Goal: Task Accomplishment & Management: Manage account settings

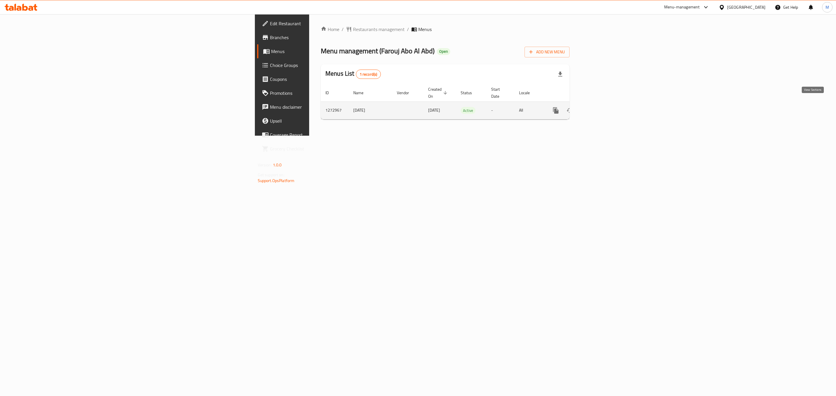
click at [601, 107] on icon "enhanced table" at bounding box center [597, 110] width 7 height 7
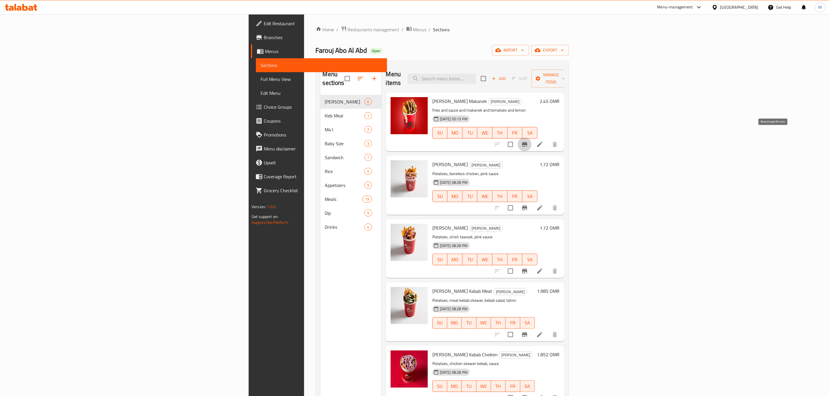
click at [532, 140] on button "Branch-specific-item" at bounding box center [525, 145] width 14 height 14
click at [532, 201] on button "Branch-specific-item" at bounding box center [525, 208] width 14 height 14
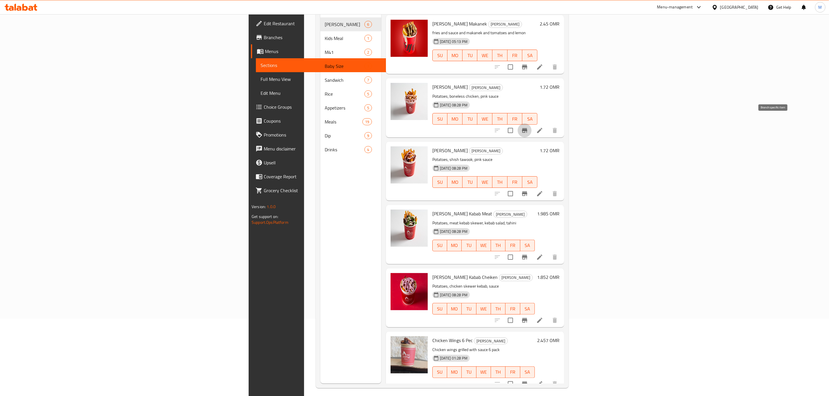
scroll to position [81, 0]
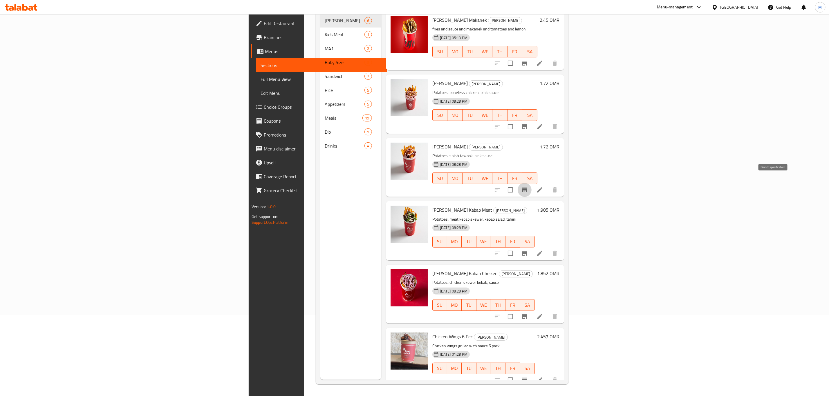
click at [528, 187] on icon "Branch-specific-item" at bounding box center [524, 190] width 7 height 7
click at [527, 251] on icon "Branch-specific-item" at bounding box center [524, 253] width 5 height 5
click at [528, 313] on icon "Branch-specific-item" at bounding box center [524, 316] width 7 height 7
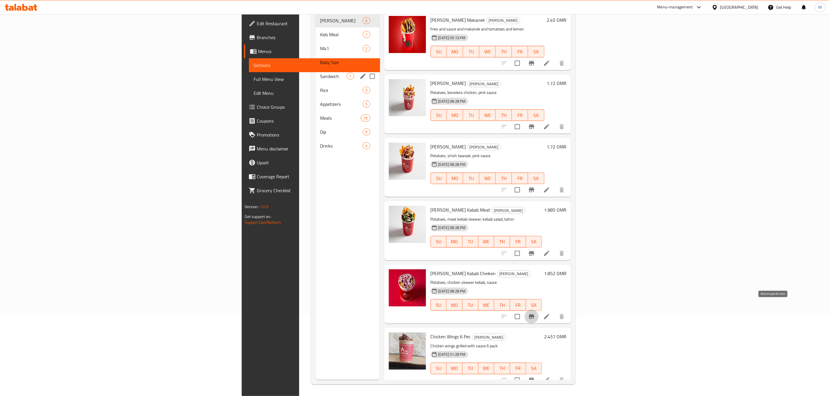
scroll to position [38, 0]
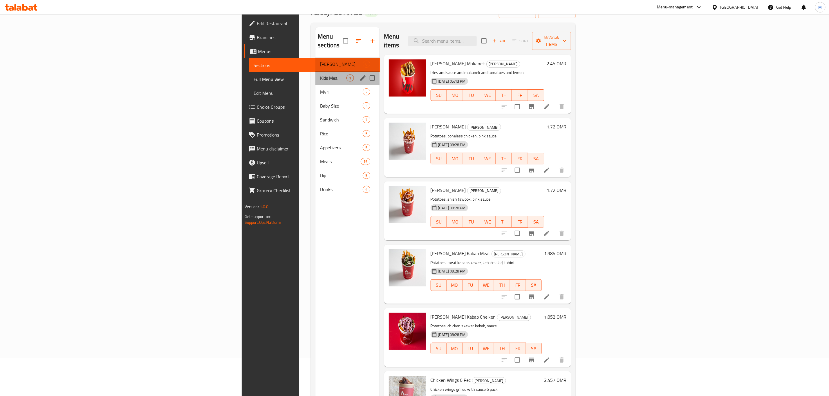
click at [315, 74] on div "Kids Meal 1" at bounding box center [347, 78] width 64 height 14
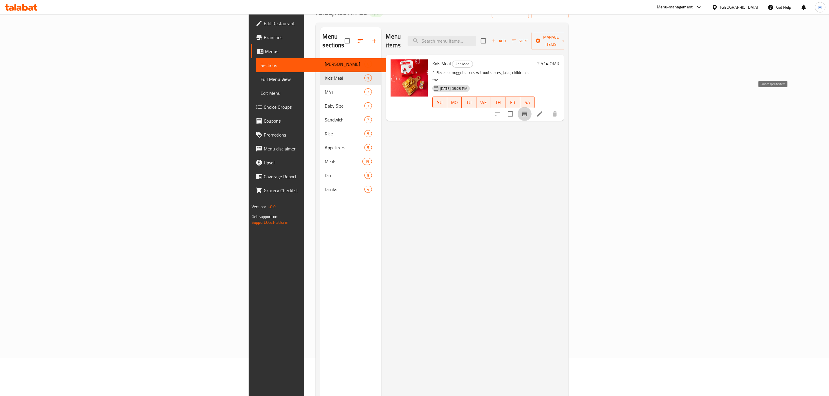
click at [532, 107] on button "Branch-specific-item" at bounding box center [525, 114] width 14 height 14
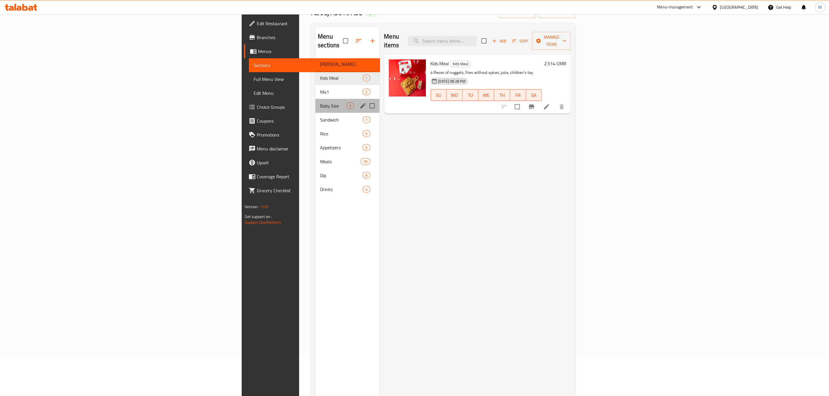
click at [315, 101] on div "Baby Size 3" at bounding box center [347, 106] width 64 height 14
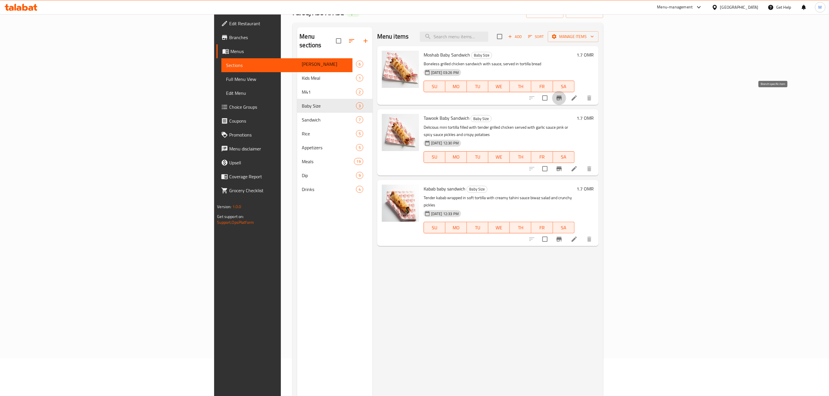
click at [566, 103] on button "Branch-specific-item" at bounding box center [559, 98] width 14 height 14
click at [562, 167] on icon "Branch-specific-item" at bounding box center [559, 169] width 5 height 5
click at [566, 232] on button "Branch-specific-item" at bounding box center [559, 239] width 14 height 14
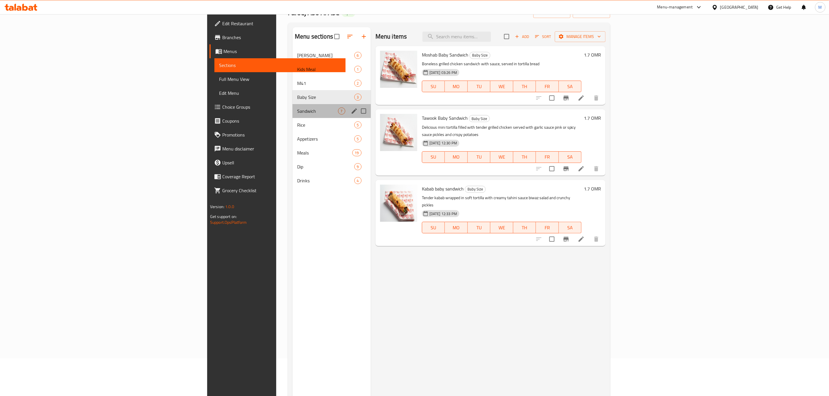
click at [292, 105] on div "Sandwich 7" at bounding box center [331, 111] width 78 height 14
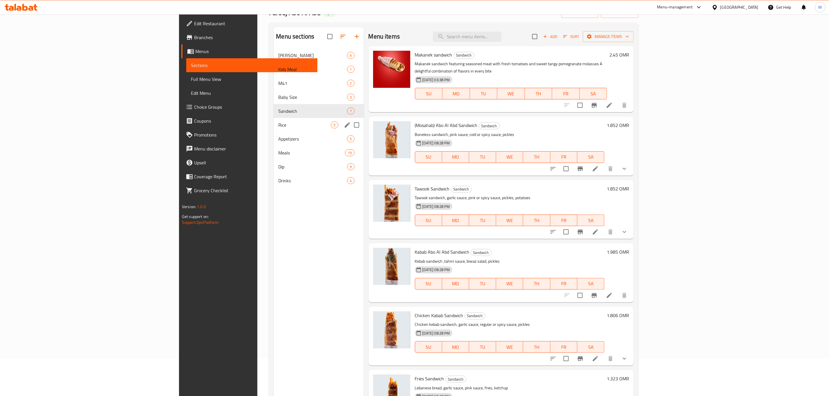
click at [274, 120] on div "Rice 5" at bounding box center [319, 125] width 90 height 14
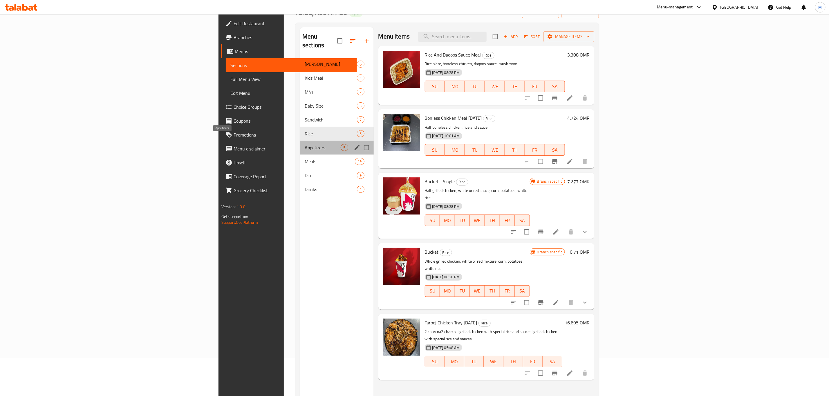
click at [305, 144] on span "Appetizers" at bounding box center [323, 147] width 36 height 7
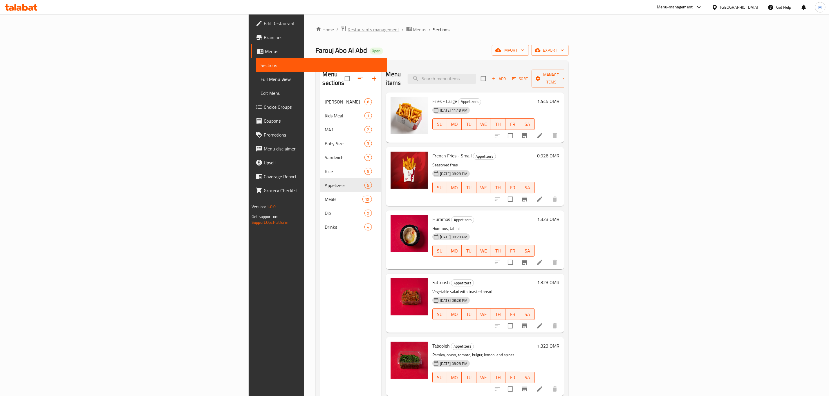
click at [348, 32] on span "Restaurants management" at bounding box center [374, 29] width 52 height 7
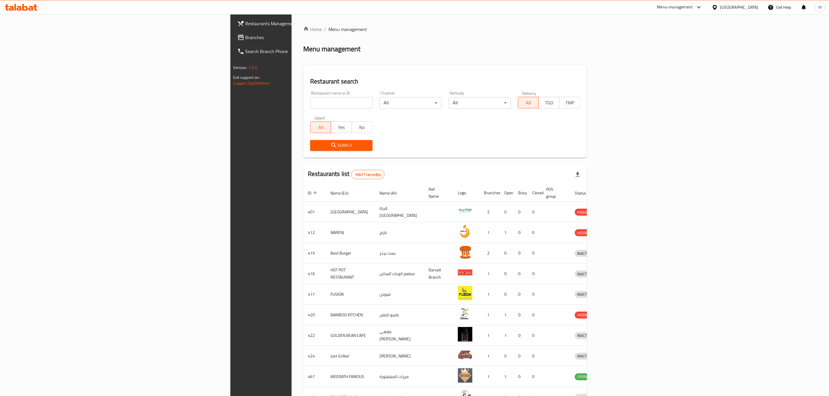
click at [307, 109] on div "Restaurant name or ID Restaurant name or ID" at bounding box center [341, 100] width 69 height 25
click at [310, 101] on input "search" at bounding box center [341, 103] width 62 height 12
paste input "690915"
type input "690915"
click button "Search" at bounding box center [341, 145] width 62 height 11
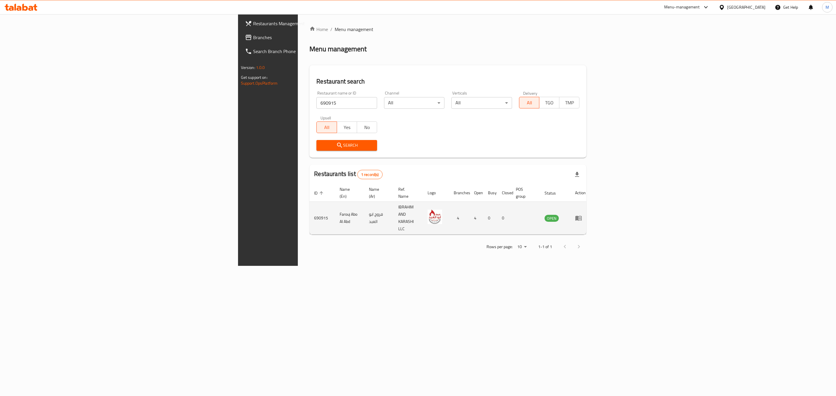
click at [581, 216] on icon "enhanced table" at bounding box center [578, 218] width 6 height 5
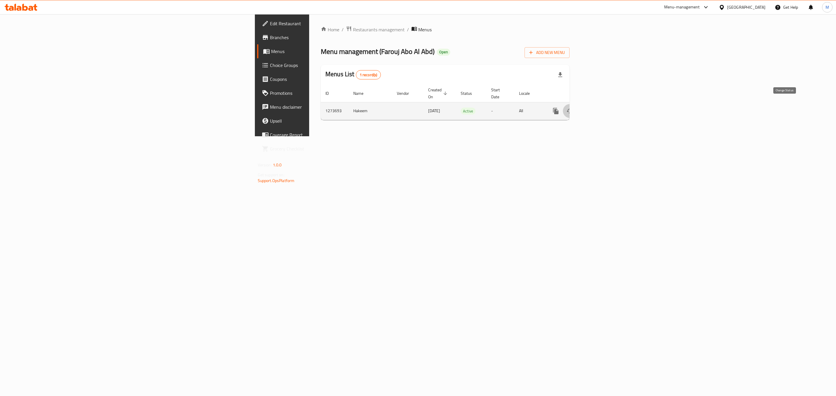
click at [573, 108] on icon "enhanced table" at bounding box center [569, 111] width 7 height 7
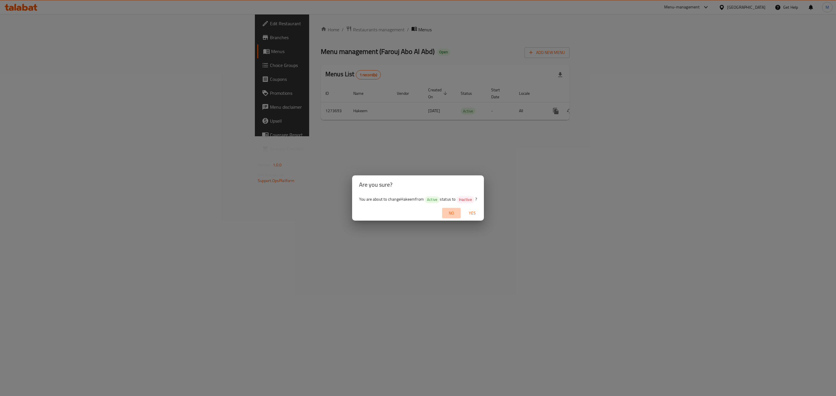
drag, startPoint x: 458, startPoint y: 212, endPoint x: 475, endPoint y: 206, distance: 18.2
click at [457, 212] on span "No" at bounding box center [451, 213] width 14 height 7
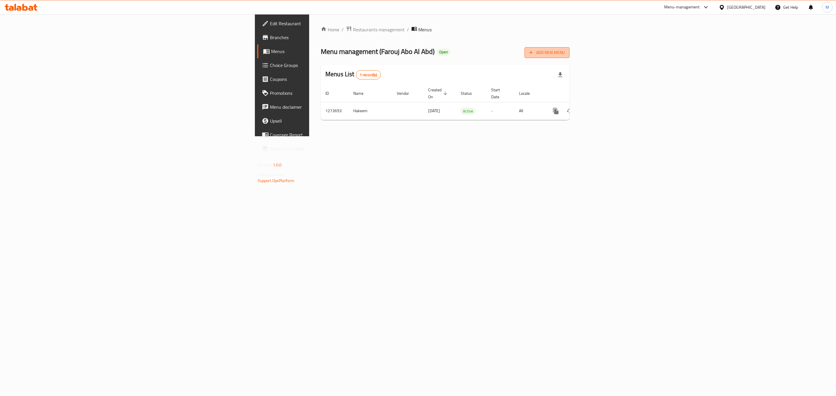
click at [569, 57] on button "Add New Menu" at bounding box center [546, 52] width 45 height 11
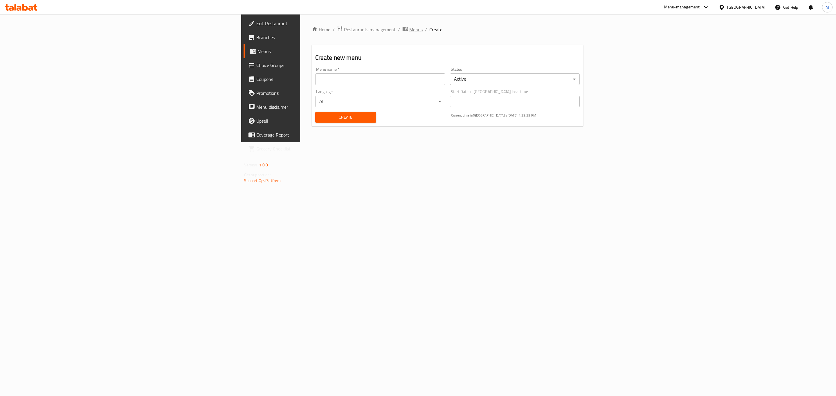
click at [409, 31] on span "Menus" at bounding box center [415, 29] width 13 height 7
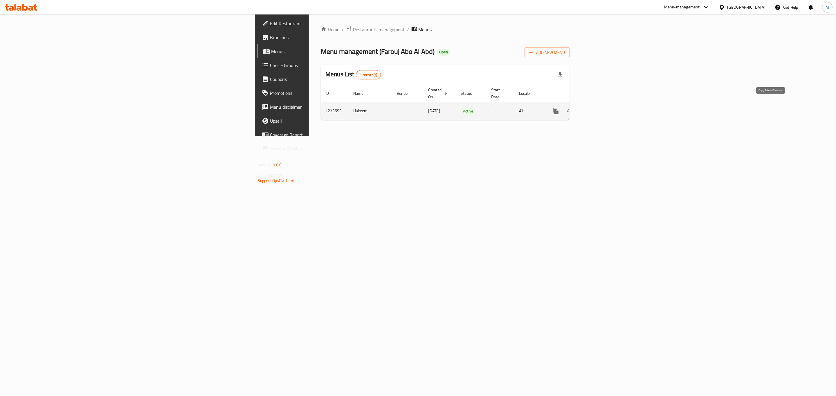
click at [559, 108] on icon "more" at bounding box center [555, 111] width 7 height 7
click at [780, 118] on strong "Copy menu" at bounding box center [782, 115] width 22 height 7
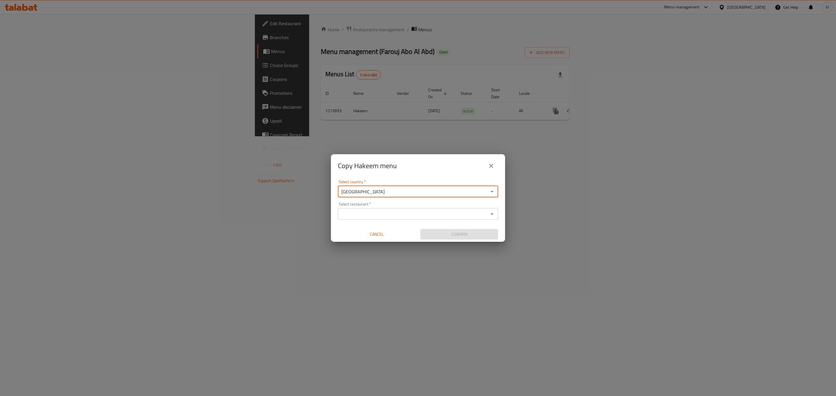
drag, startPoint x: 401, startPoint y: 195, endPoint x: 406, endPoint y: 195, distance: 4.4
click at [402, 195] on input "[GEOGRAPHIC_DATA]" at bounding box center [412, 192] width 147 height 8
click at [390, 214] on input "Select restaurant   *" at bounding box center [412, 214] width 147 height 8
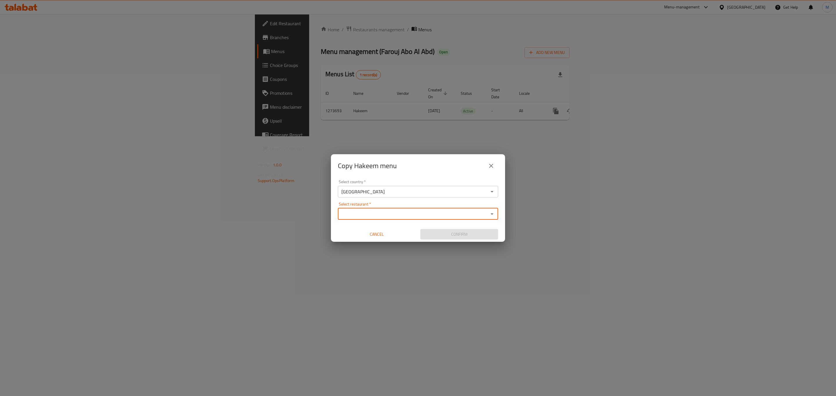
paste input "Farouj Abo Al Abd"
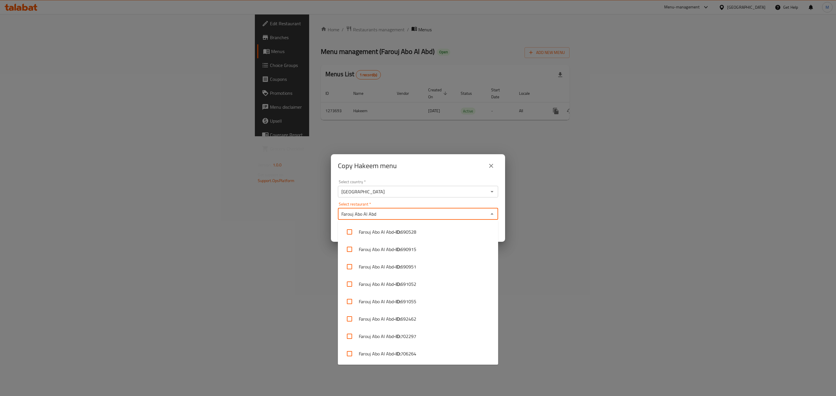
type input "Farouj Abo Al Abd"
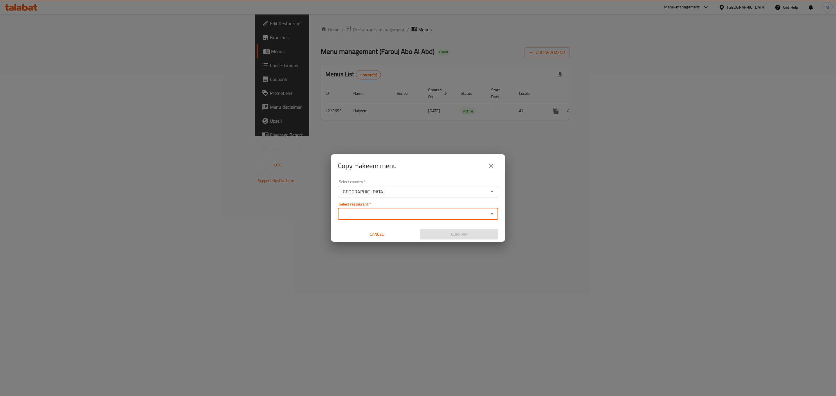
click at [375, 215] on input "Select restaurant   *" at bounding box center [412, 214] width 147 height 8
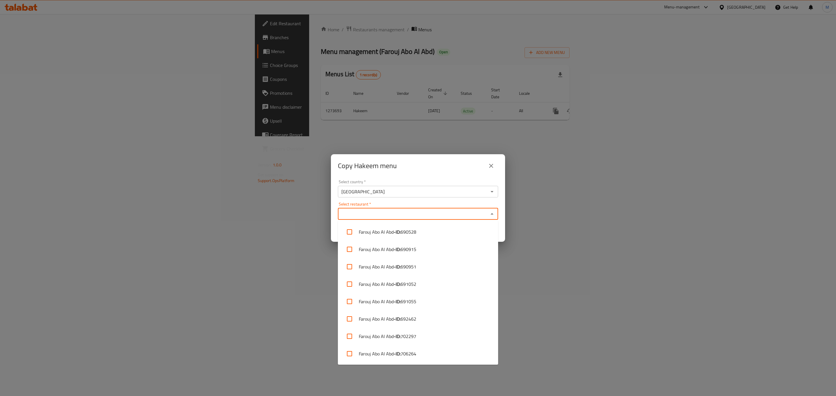
paste input "Farouj Abo Al Abd"
type input "Farouj Abo Al Abd"
click at [405, 232] on span "690528" at bounding box center [408, 232] width 16 height 7
checkbox input "true"
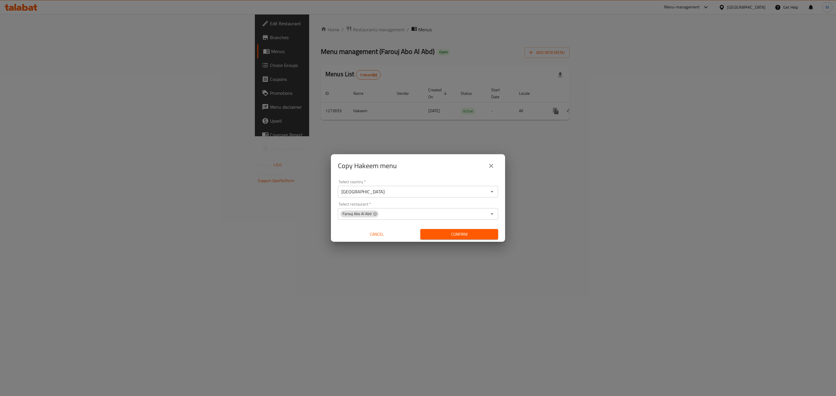
click at [306, 225] on div "Copy Hakeem menu Select country   * Oman Select country * Select restaurant   *…" at bounding box center [418, 198] width 836 height 396
click at [426, 211] on input "Select restaurant   *" at bounding box center [433, 214] width 108 height 8
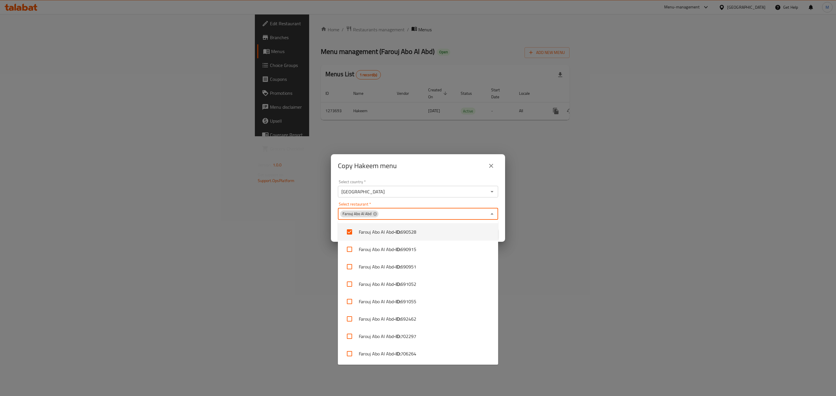
drag, startPoint x: 269, startPoint y: 198, endPoint x: 369, endPoint y: 219, distance: 102.4
click at [269, 198] on div "Copy Hakeem menu Select country   * Oman Select country * Select restaurant   *…" at bounding box center [418, 198] width 836 height 396
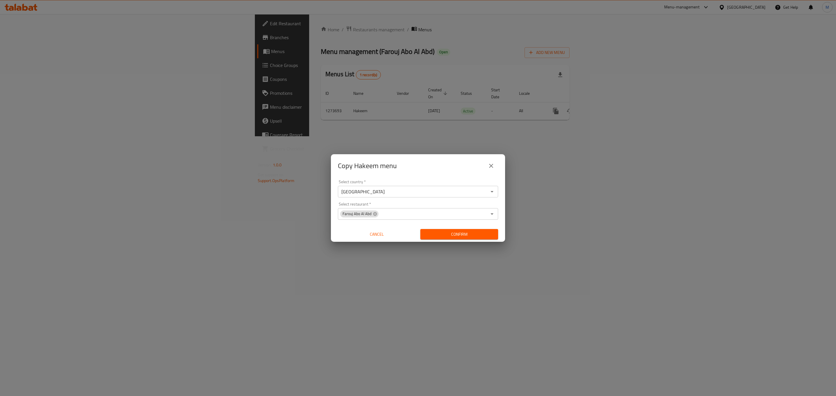
drag, startPoint x: 489, startPoint y: 237, endPoint x: 484, endPoint y: 237, distance: 5.5
click at [489, 237] on span "Confirm" at bounding box center [459, 234] width 68 height 7
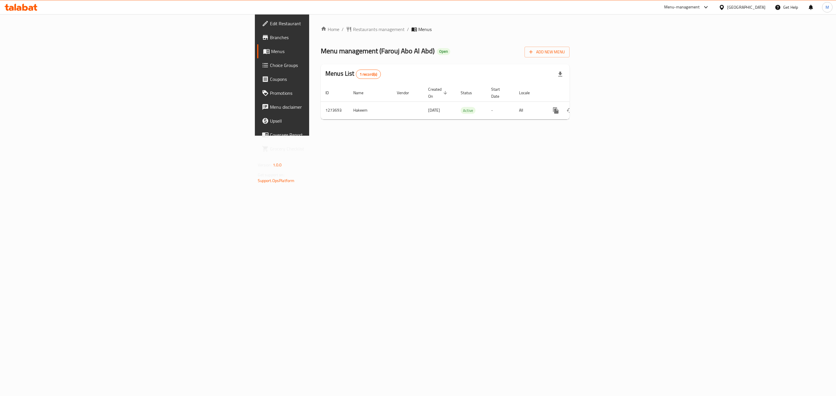
click at [309, 24] on div "Home / Restaurants management / Menus Menu management ( Farouj Abo Al Abd ) Ope…" at bounding box center [445, 75] width 272 height 122
click at [321, 38] on div "Home / Restaurants management / Menus Menu management ( Farouj Abo Al Abd ) Ope…" at bounding box center [445, 75] width 249 height 98
drag, startPoint x: 227, startPoint y: 36, endPoint x: 224, endPoint y: 32, distance: 4.3
click at [321, 35] on div "Home / Restaurants management / Menus Menu management ( Farouj Abo Al Abd ) Ope…" at bounding box center [445, 75] width 249 height 98
click at [353, 32] on span "Restaurants management" at bounding box center [379, 29] width 52 height 7
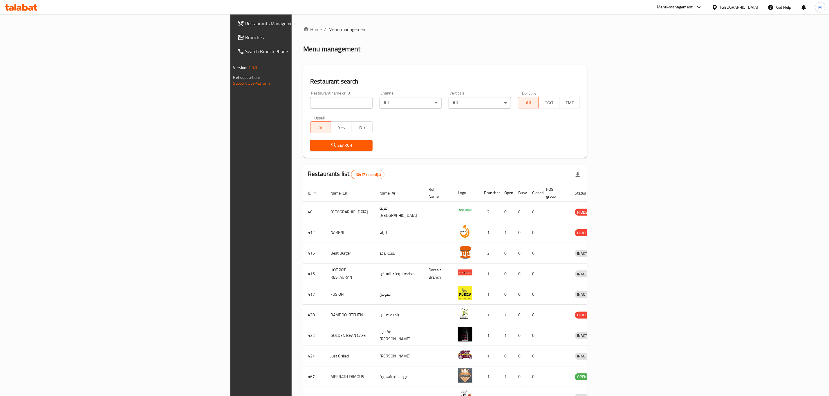
drag, startPoint x: 255, startPoint y: 118, endPoint x: 256, endPoint y: 106, distance: 12.0
click at [310, 118] on div "All Yes No" at bounding box center [341, 124] width 62 height 17
click at [310, 106] on input "search" at bounding box center [341, 103] width 62 height 12
paste input "Farouj Abo Al Abd"
type input "Farouj Abo Al Abd"
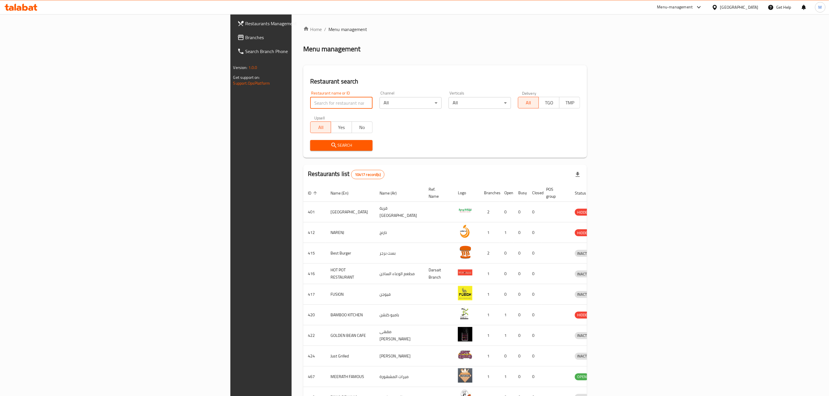
click at [310, 105] on input "search" at bounding box center [341, 103] width 62 height 12
paste input "690915"
type input "690915"
click button "Search" at bounding box center [341, 145] width 62 height 11
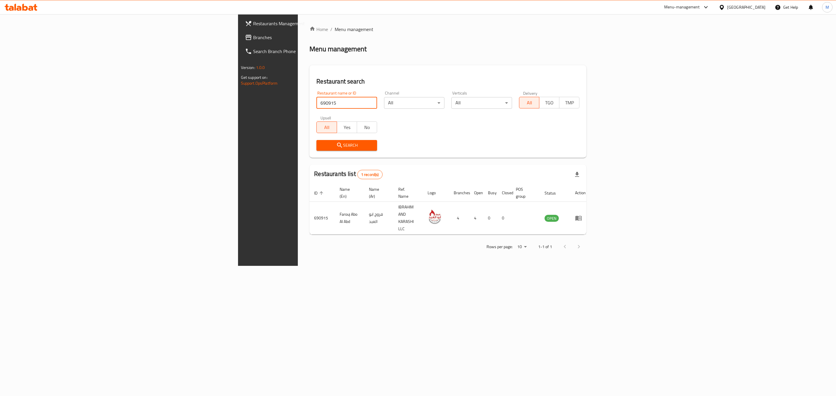
drag, startPoint x: 789, startPoint y: 207, endPoint x: 783, endPoint y: 205, distance: 6.3
click at [581, 216] on icon "enhanced table" at bounding box center [578, 218] width 6 height 5
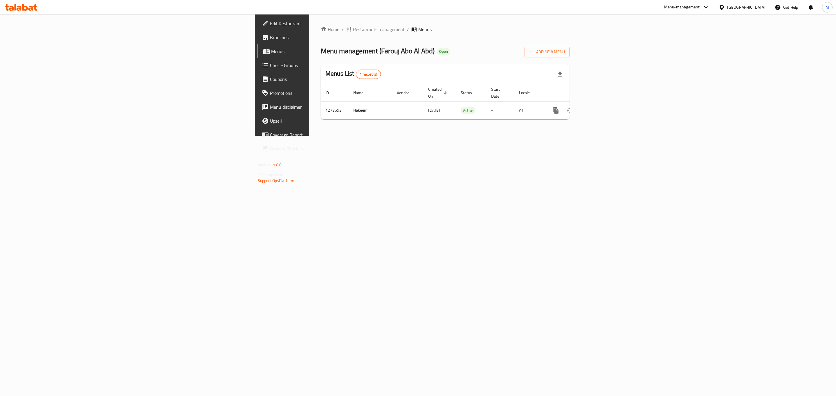
click at [321, 33] on div "Home / Restaurants management / Menus Menu management ( Farouj Abo Al Abd ) Ope…" at bounding box center [445, 75] width 249 height 98
click at [353, 29] on span "Restaurants management" at bounding box center [379, 29] width 52 height 7
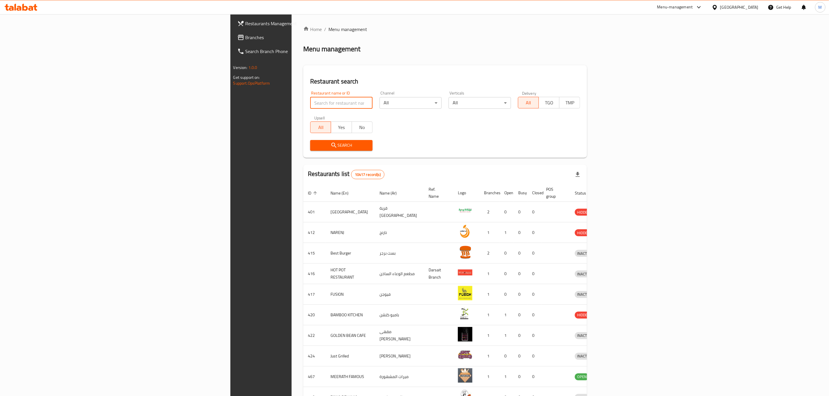
click at [310, 99] on input "search" at bounding box center [341, 103] width 62 height 12
paste input "690528"
type input "690528"
click button "Search" at bounding box center [341, 145] width 62 height 11
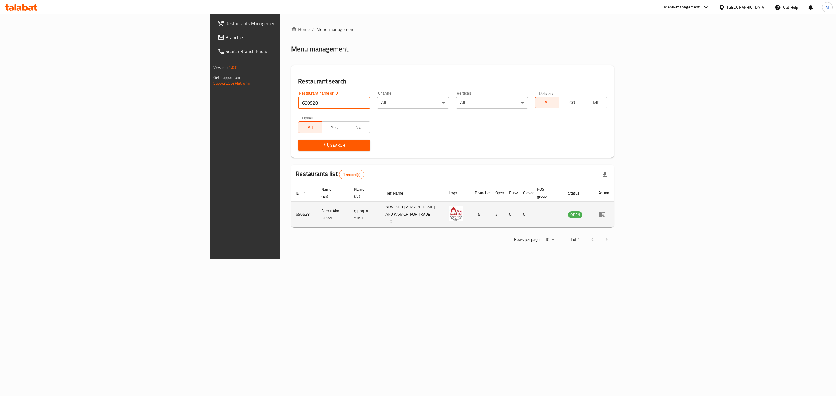
click at [605, 212] on icon "enhanced table" at bounding box center [602, 214] width 6 height 5
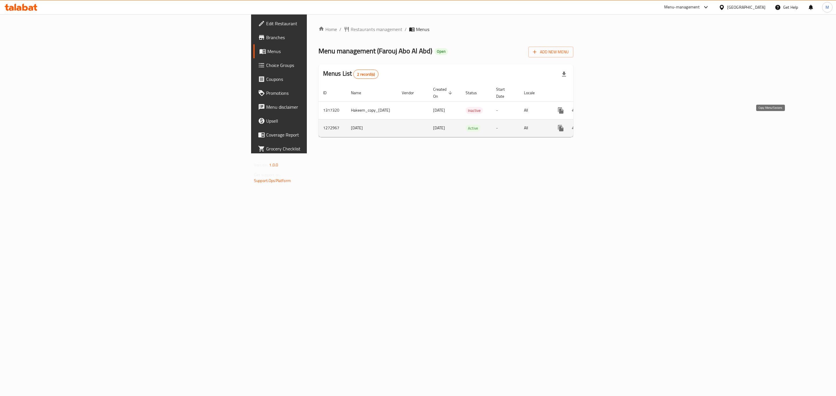
click at [563, 125] on icon "more" at bounding box center [561, 128] width 6 height 6
click at [775, 132] on strong "Copy menu" at bounding box center [782, 133] width 22 height 7
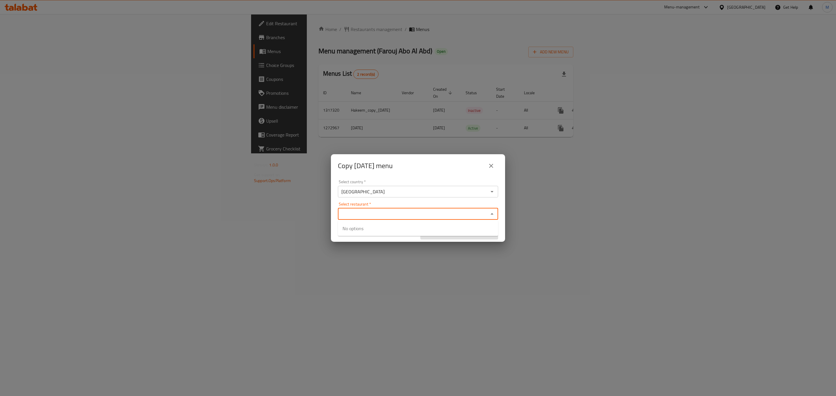
click at [386, 214] on input "Select restaurant   *" at bounding box center [412, 214] width 147 height 8
click at [229, 66] on div "Copy 23/1/2025 menu Select country   * Oman Select country * Select restaurant …" at bounding box center [418, 198] width 836 height 396
click at [214, 49] on div "Copy 23/1/2025 menu Select country   * Oman Select country * Select restaurant …" at bounding box center [418, 198] width 836 height 396
click at [381, 210] on input "Select restaurant   *" at bounding box center [412, 214] width 147 height 8
paste input "Farouj Abo Al Ab"
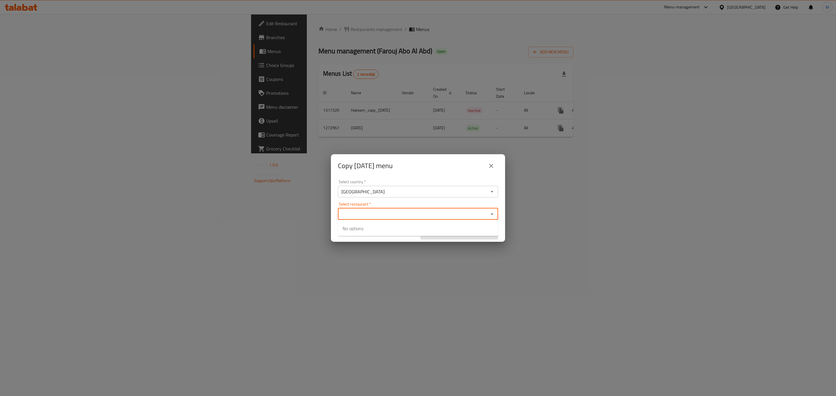
type input "Farouj Abo Al Ab"
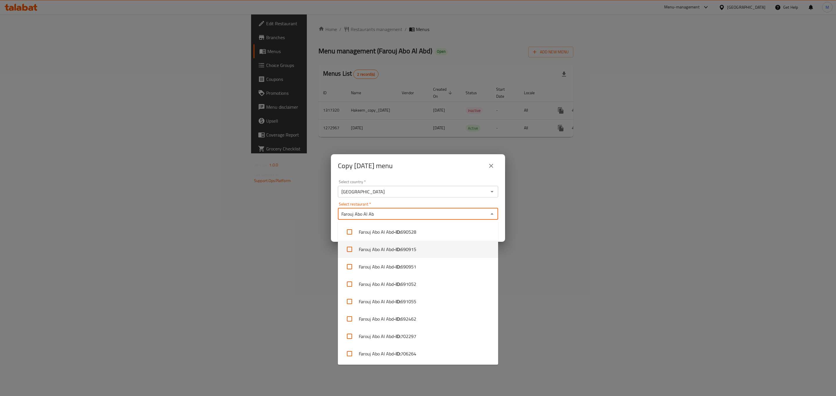
click at [430, 250] on li "Farouj Abo Al Abd - ID: 690915" at bounding box center [418, 249] width 160 height 17
checkbox input "true"
click at [407, 261] on li "Farouj Abo Al Abd - ID: 690951" at bounding box center [418, 266] width 160 height 17
checkbox input "true"
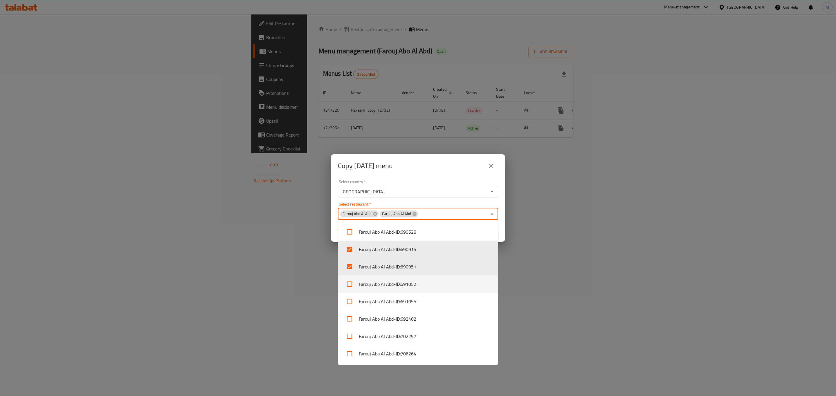
click at [419, 286] on li "Farouj Abo Al Abd - ID: 691052" at bounding box center [418, 284] width 160 height 17
checkbox input "true"
click at [473, 214] on input "Select restaurant   *" at bounding box center [472, 214] width 29 height 8
click at [432, 296] on li "Farouj Abo Al Abd - ID: 691055" at bounding box center [418, 301] width 160 height 17
checkbox input "true"
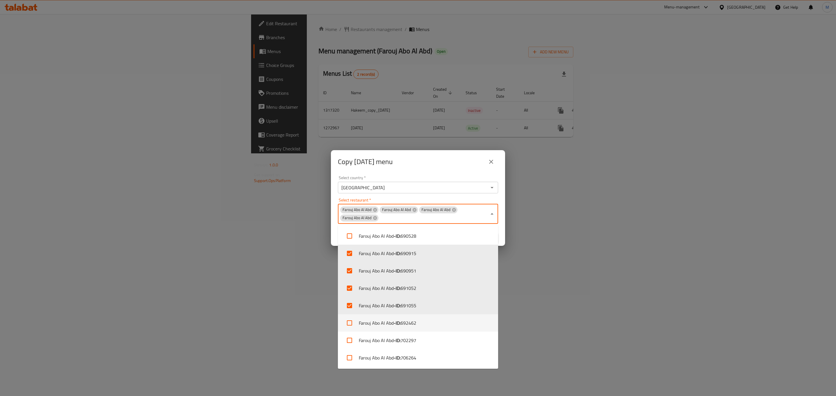
click at [427, 324] on li "Farouj Abo Al Abd - ID: 692462" at bounding box center [418, 323] width 160 height 17
checkbox input "true"
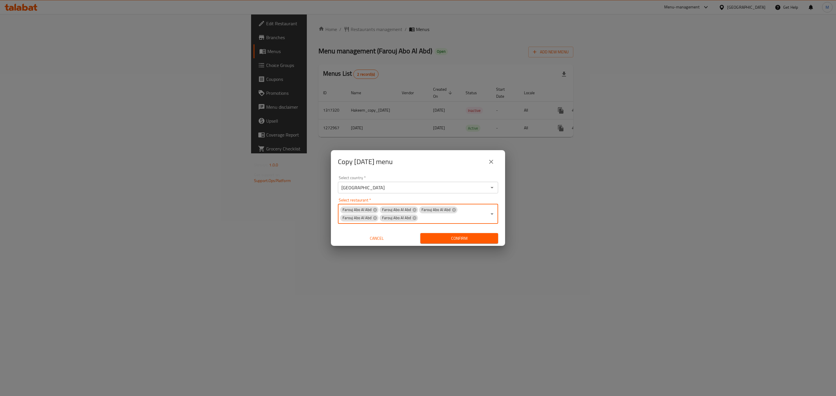
click at [458, 215] on input "Select restaurant   *" at bounding box center [452, 218] width 68 height 8
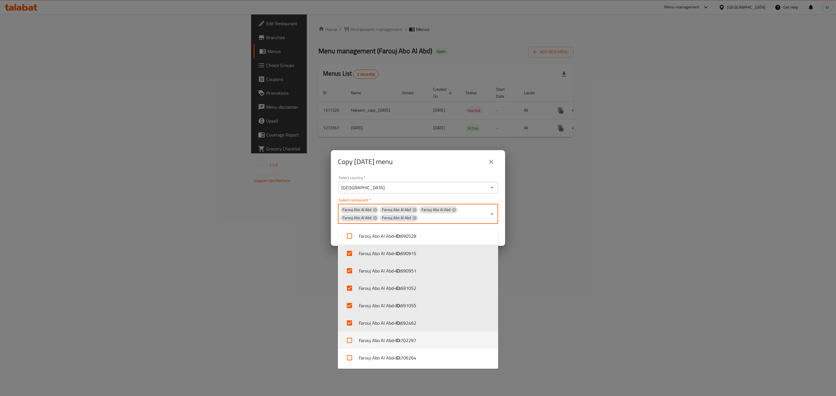
drag, startPoint x: 435, startPoint y: 342, endPoint x: 433, endPoint y: 346, distance: 4.2
click at [436, 342] on li "Farouj Abo Al Abd - ID: 702297" at bounding box center [418, 340] width 160 height 17
checkbox input "true"
click at [426, 354] on li "Farouj Abo Al Abd - ID: 706264" at bounding box center [418, 357] width 160 height 17
checkbox input "true"
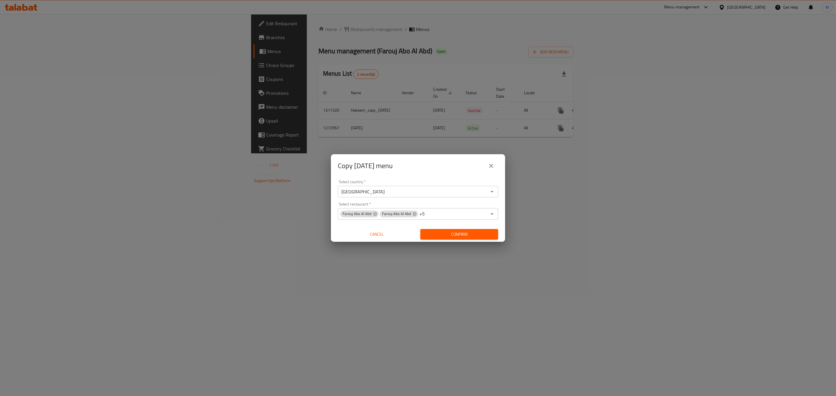
click at [298, 293] on div "Copy 23/1/2025 menu Select country   * Oman Select country * Select restaurant …" at bounding box center [418, 198] width 836 height 396
click at [477, 232] on span "Confirm" at bounding box center [459, 234] width 68 height 7
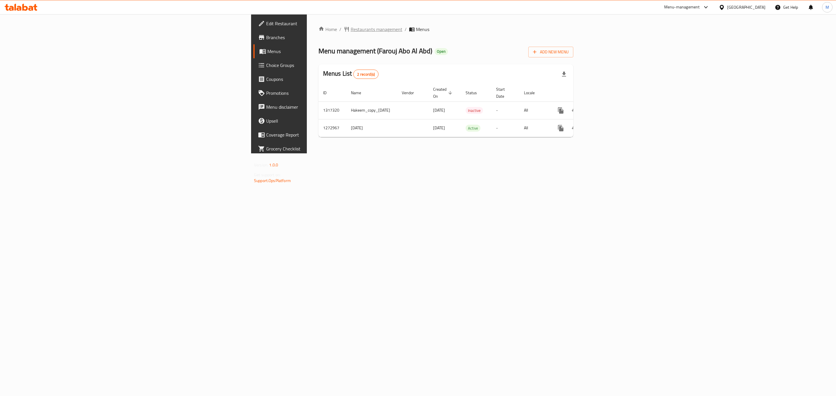
click at [351, 29] on span "Restaurants management" at bounding box center [377, 29] width 52 height 7
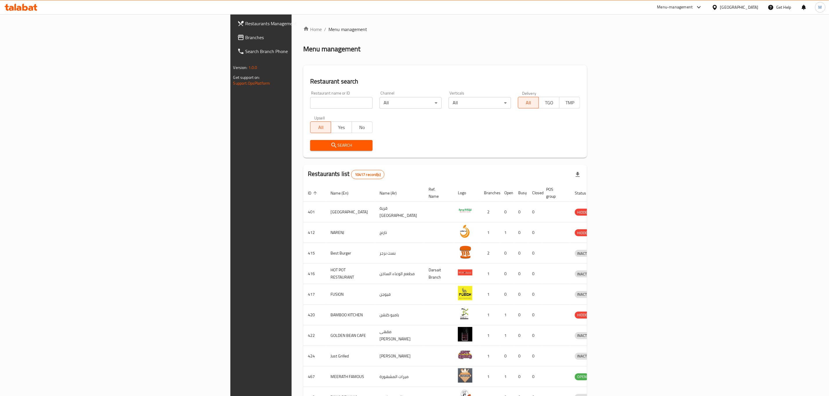
click at [310, 103] on input "search" at bounding box center [341, 103] width 62 height 12
paste input "690915"
type input "690915"
click button "Search" at bounding box center [341, 145] width 62 height 11
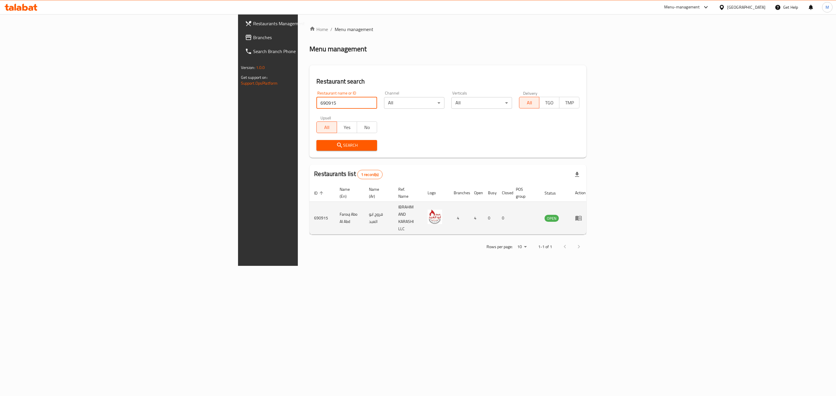
click at [581, 216] on icon "enhanced table" at bounding box center [578, 218] width 6 height 5
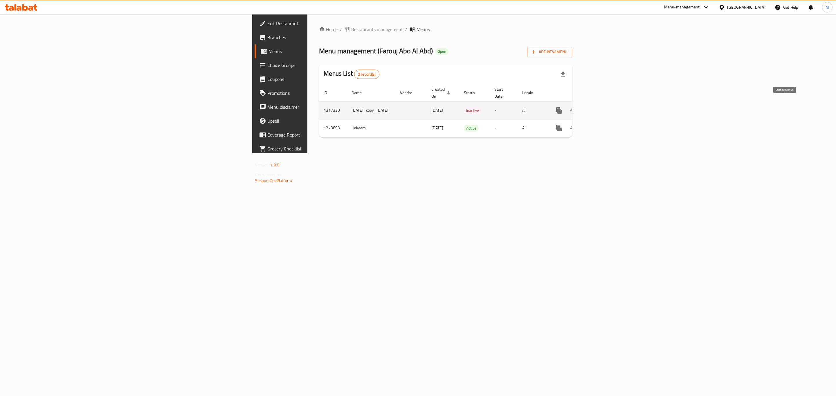
click at [576, 107] on icon "enhanced table" at bounding box center [572, 110] width 7 height 7
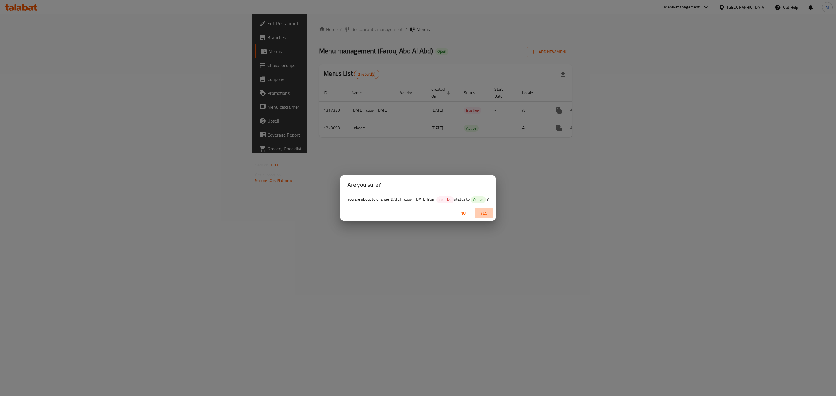
click at [491, 215] on span "Yes" at bounding box center [484, 213] width 14 height 7
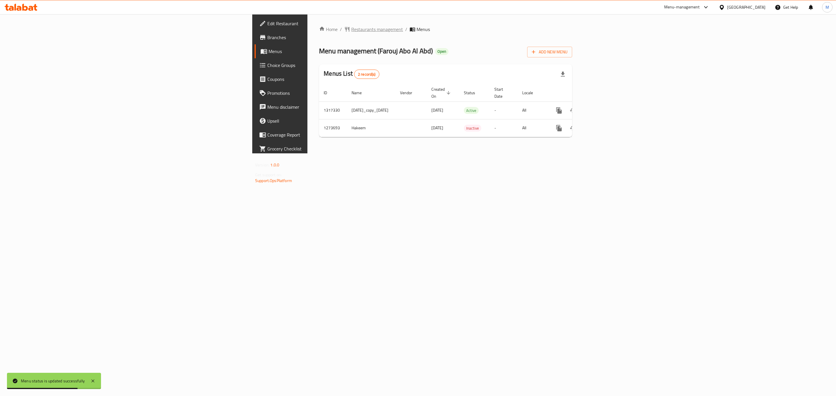
click at [351, 26] on span "Restaurants management" at bounding box center [377, 29] width 52 height 7
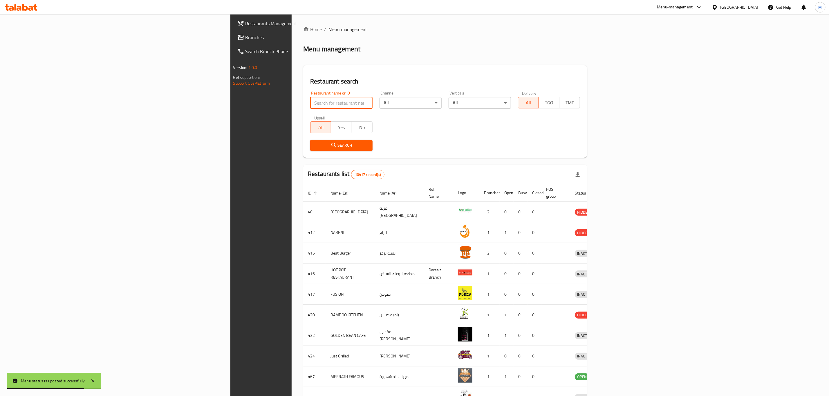
click at [310, 107] on input "search" at bounding box center [341, 103] width 62 height 12
paste input "690951"
type input "690951"
click button "Search" at bounding box center [341, 145] width 62 height 11
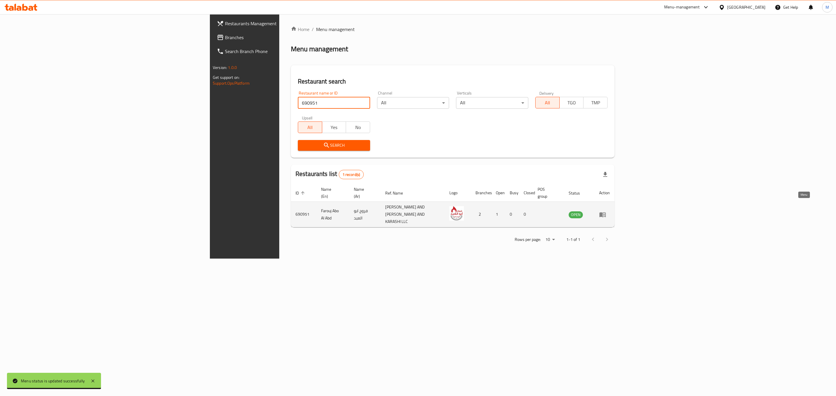
click at [606, 212] on icon "enhanced table" at bounding box center [602, 214] width 6 height 5
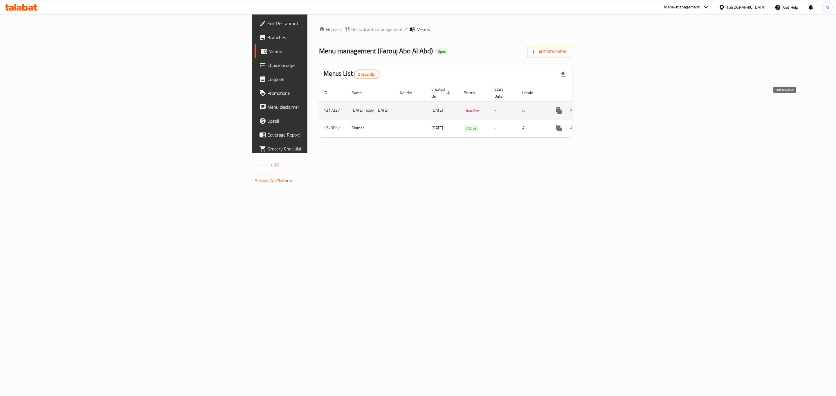
click at [576, 107] on icon "enhanced table" at bounding box center [572, 110] width 7 height 7
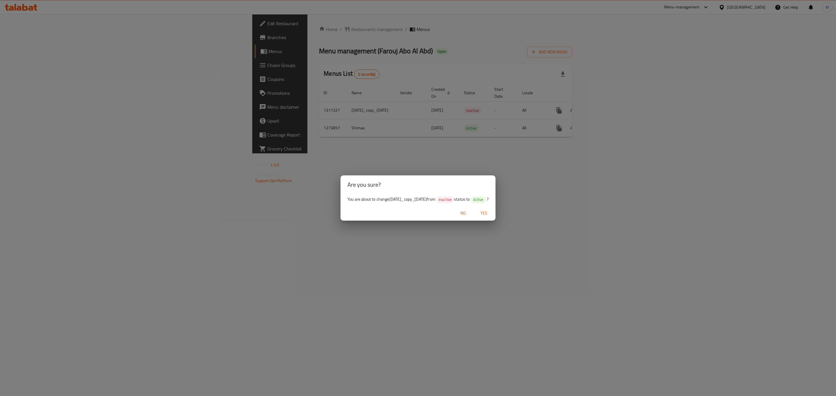
click at [495, 206] on div "You are about to change 23/1/2025_copy_14/10/2025 from Inactive status to Activ…" at bounding box center [417, 200] width 155 height 12
click at [493, 211] on button "Yes" at bounding box center [483, 213] width 19 height 11
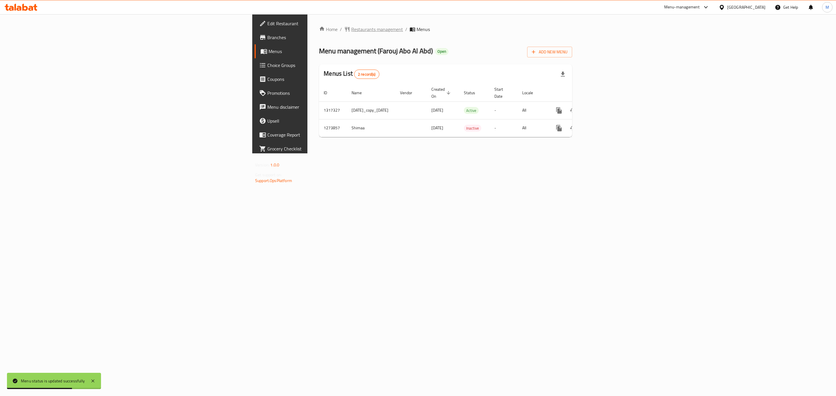
click at [351, 27] on span "Restaurants management" at bounding box center [377, 29] width 52 height 7
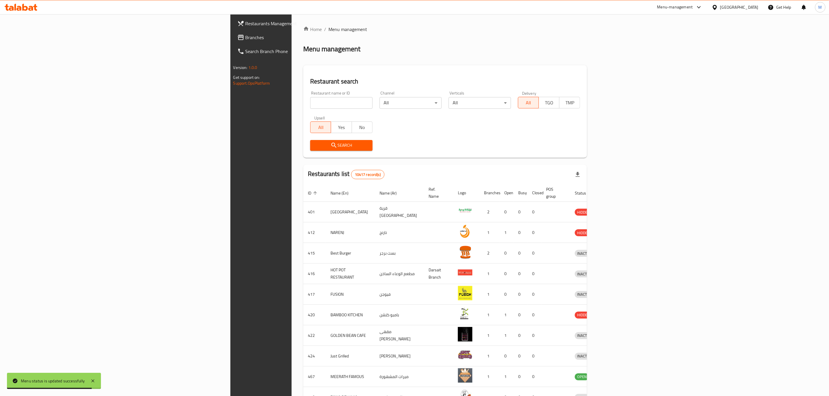
drag, startPoint x: 268, startPoint y: 111, endPoint x: 268, endPoint y: 104, distance: 7.6
click at [307, 110] on div "Restaurant name or ID Restaurant name or ID" at bounding box center [341, 100] width 69 height 25
click at [310, 104] on input "search" at bounding box center [341, 103] width 62 height 12
paste input "691052"
type input "691052"
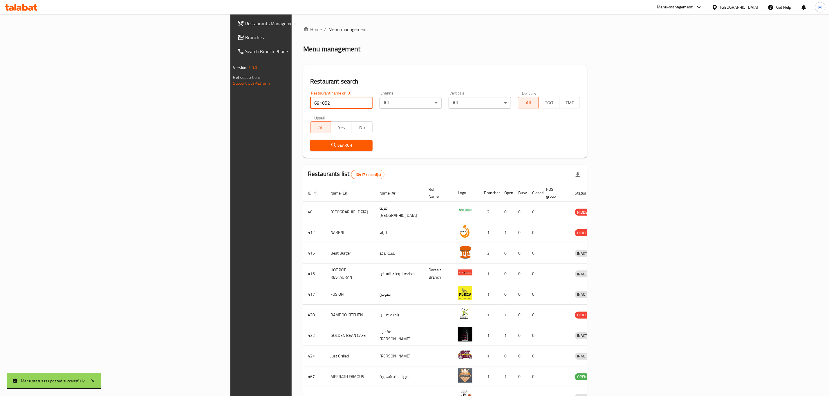
click button "Search" at bounding box center [341, 145] width 62 height 11
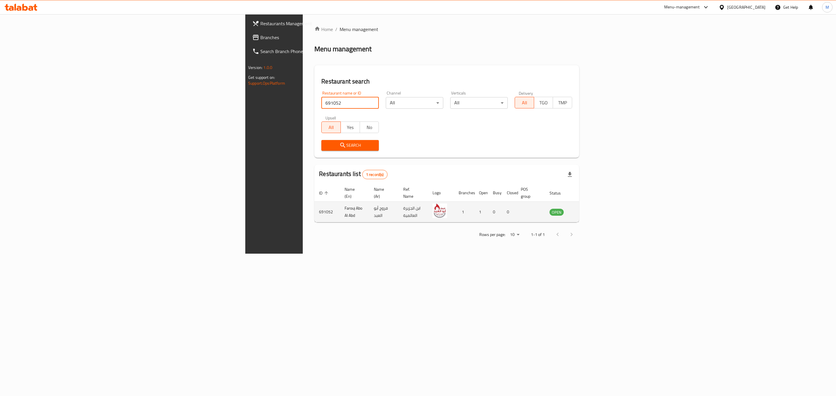
click at [586, 210] on icon "enhanced table" at bounding box center [583, 212] width 6 height 5
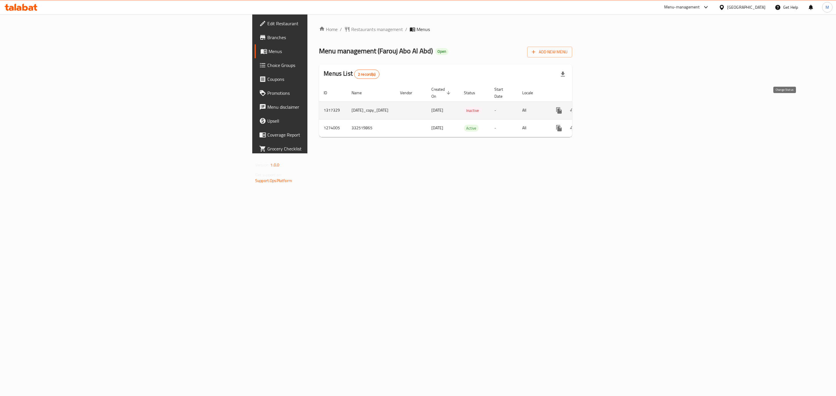
click at [576, 107] on icon "enhanced table" at bounding box center [572, 110] width 7 height 7
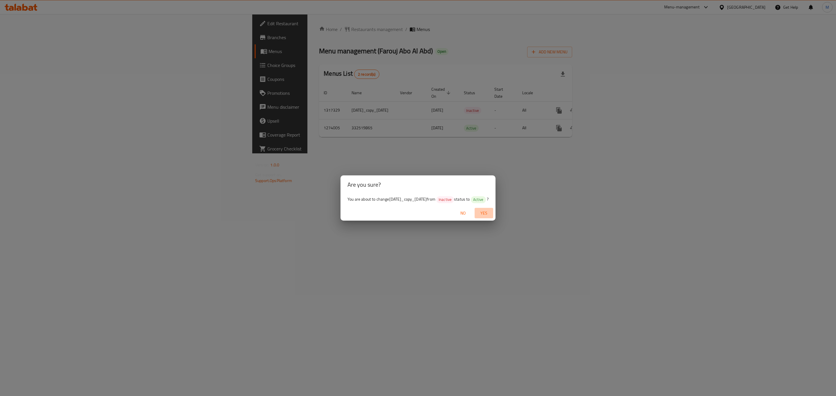
click at [491, 217] on span "Yes" at bounding box center [484, 213] width 14 height 7
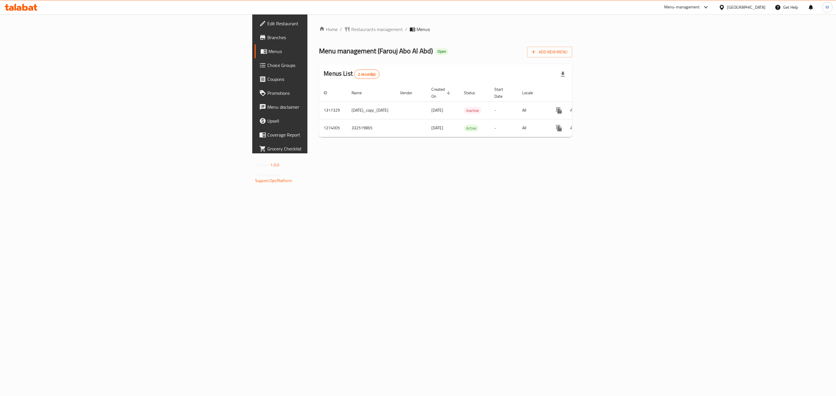
drag, startPoint x: 213, startPoint y: 30, endPoint x: 167, endPoint y: 3, distance: 53.9
click at [351, 30] on span "Restaurants management" at bounding box center [377, 29] width 52 height 7
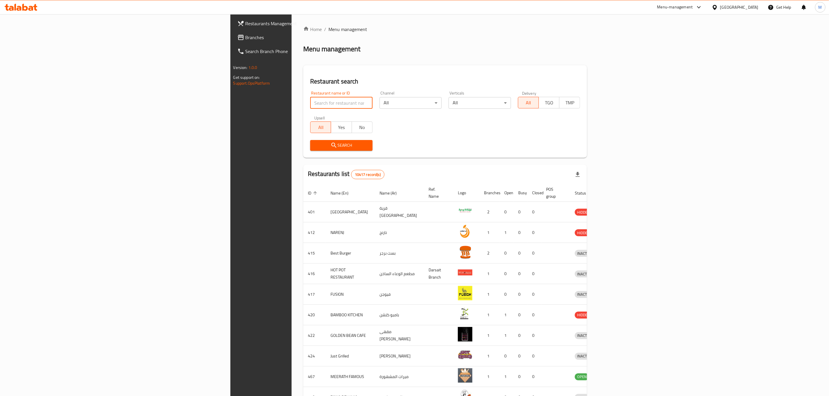
click at [310, 105] on input "search" at bounding box center [341, 103] width 62 height 12
paste input "691055"
type input "691055"
click button "Search" at bounding box center [341, 145] width 62 height 11
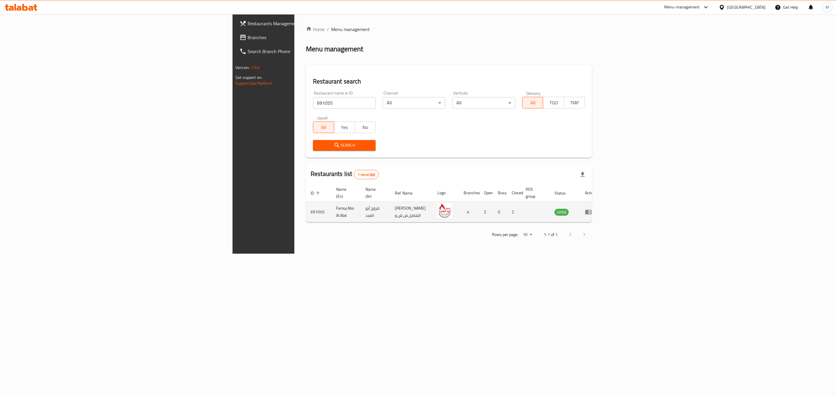
click at [592, 209] on icon "enhanced table" at bounding box center [588, 212] width 7 height 7
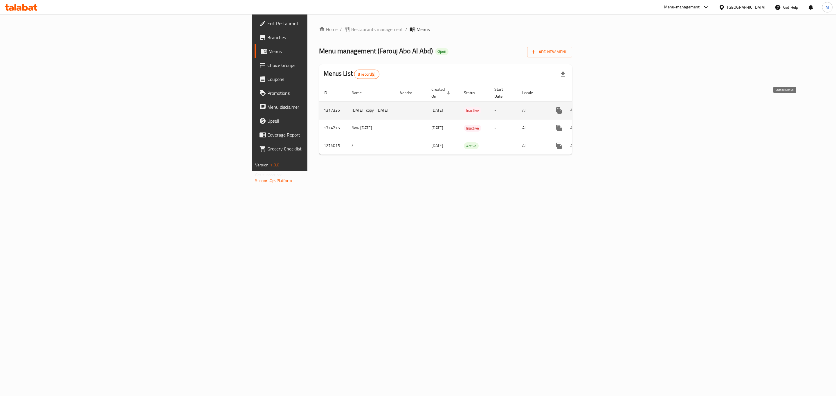
click at [576, 107] on icon "enhanced table" at bounding box center [572, 110] width 7 height 7
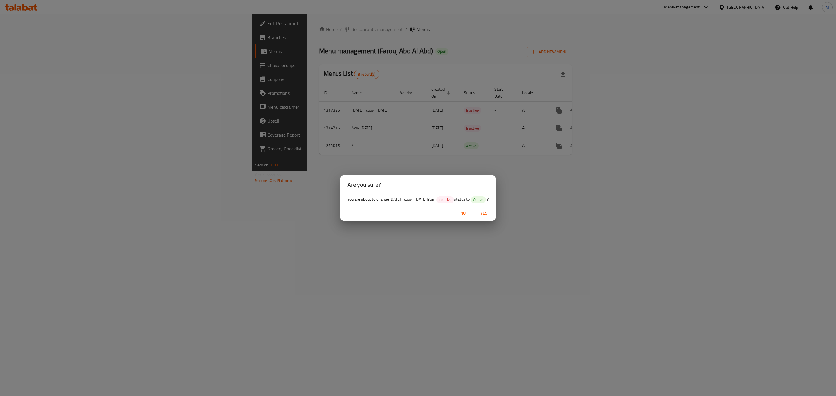
click at [491, 215] on span "Yes" at bounding box center [484, 213] width 14 height 7
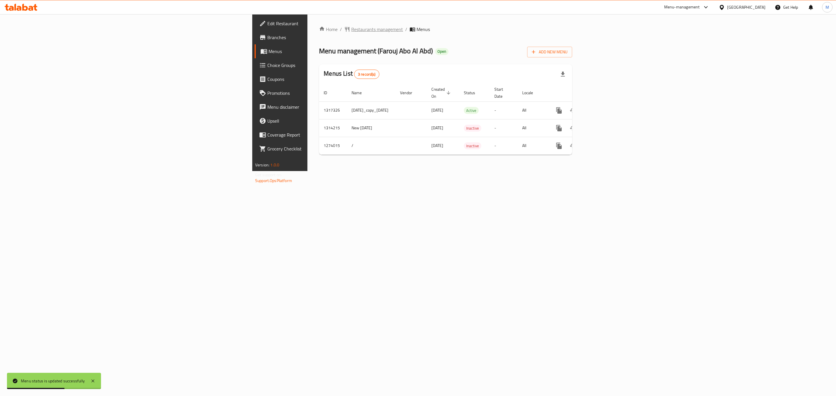
click at [351, 30] on span "Restaurants management" at bounding box center [377, 29] width 52 height 7
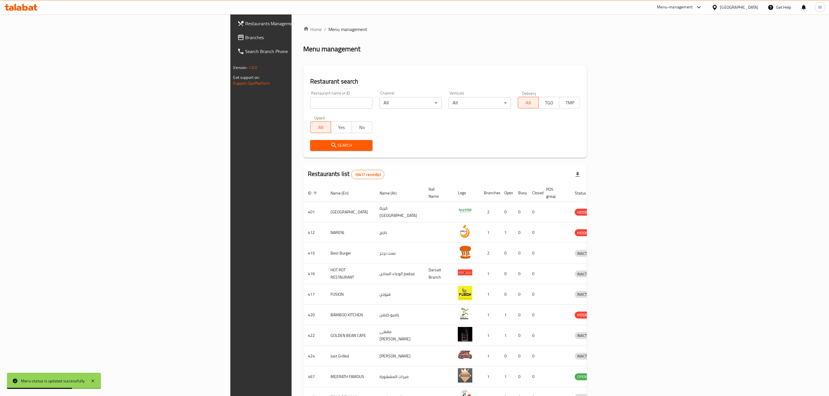
click at [310, 104] on input "search" at bounding box center [341, 103] width 62 height 12
paste input "692462"
type input "692462"
click button "Search" at bounding box center [341, 145] width 62 height 11
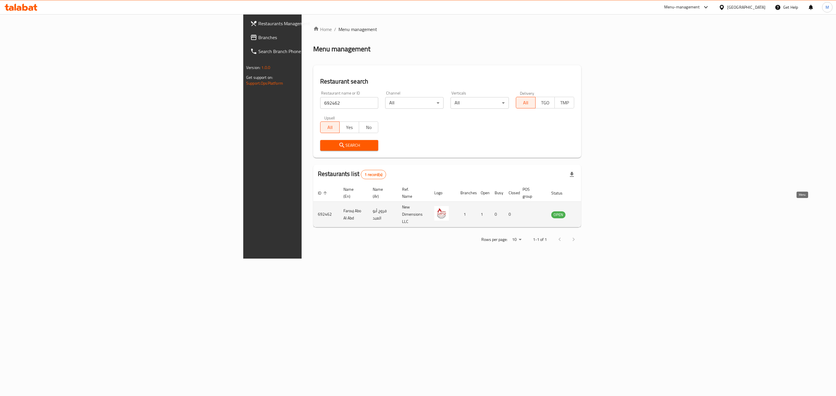
click at [592, 211] on link "enhanced table" at bounding box center [586, 214] width 11 height 7
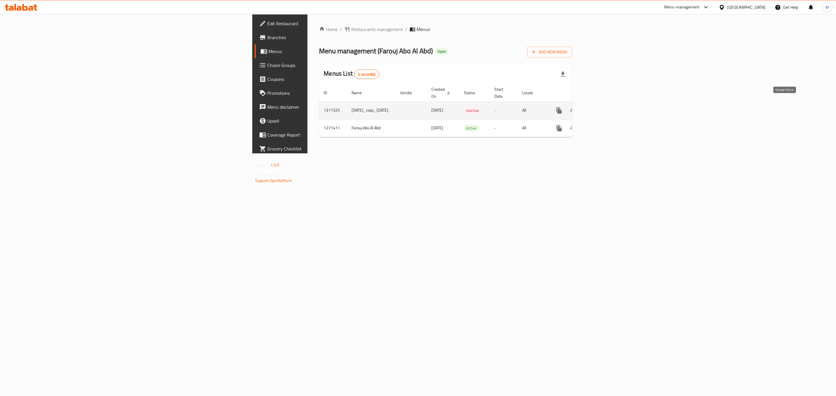
click at [576, 107] on icon "enhanced table" at bounding box center [572, 110] width 7 height 7
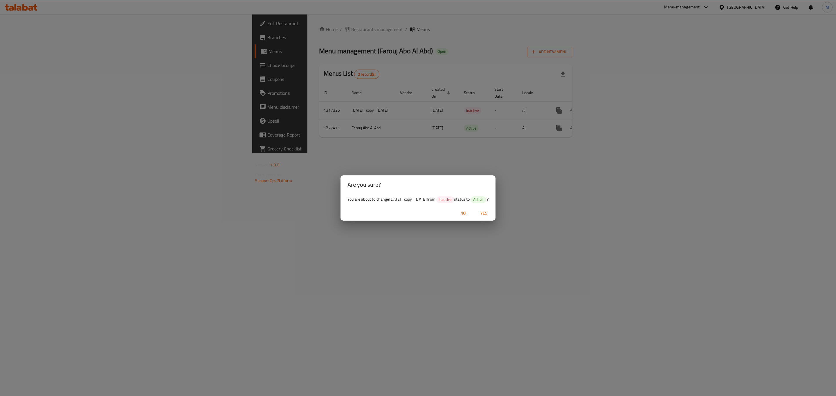
click at [493, 219] on button "Yes" at bounding box center [483, 213] width 19 height 11
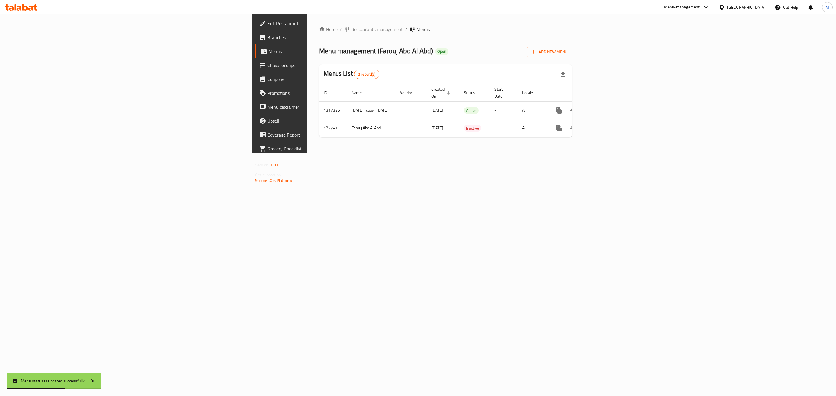
drag, startPoint x: 200, startPoint y: 32, endPoint x: 208, endPoint y: 38, distance: 9.9
click at [351, 32] on span "Restaurants management" at bounding box center [377, 29] width 52 height 7
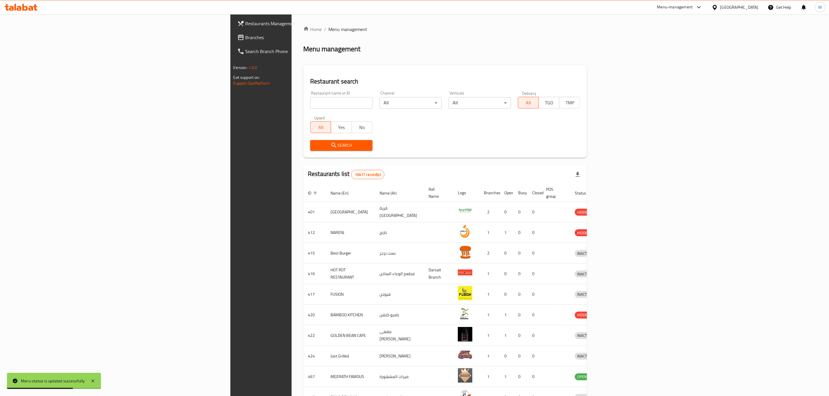
click at [307, 111] on div "Restaurant name or ID Restaurant name or ID" at bounding box center [341, 100] width 69 height 25
click at [310, 105] on input "search" at bounding box center [341, 103] width 62 height 12
paste input "702297"
type input "702297"
click button "Search" at bounding box center [341, 145] width 62 height 11
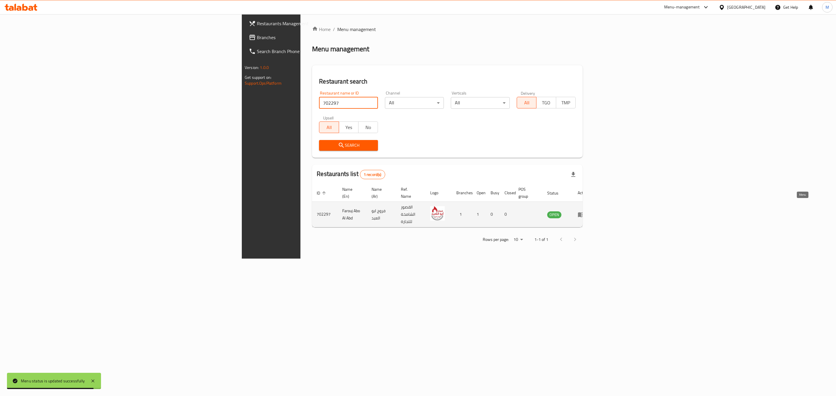
click at [583, 214] on icon "enhanced table" at bounding box center [582, 215] width 2 height 2
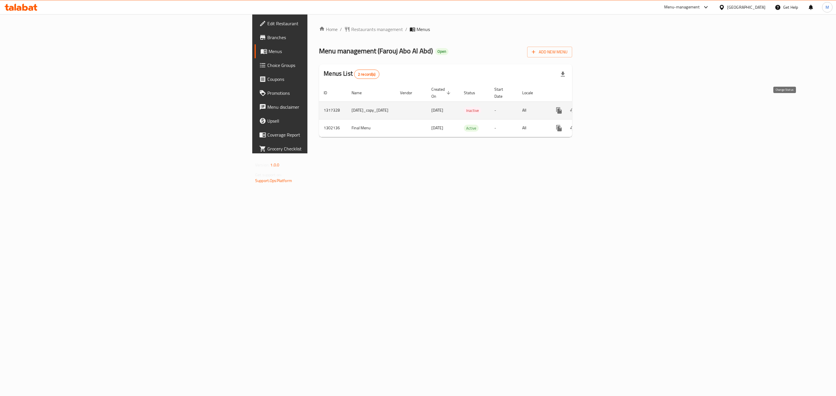
click at [576, 107] on icon "enhanced table" at bounding box center [572, 110] width 7 height 7
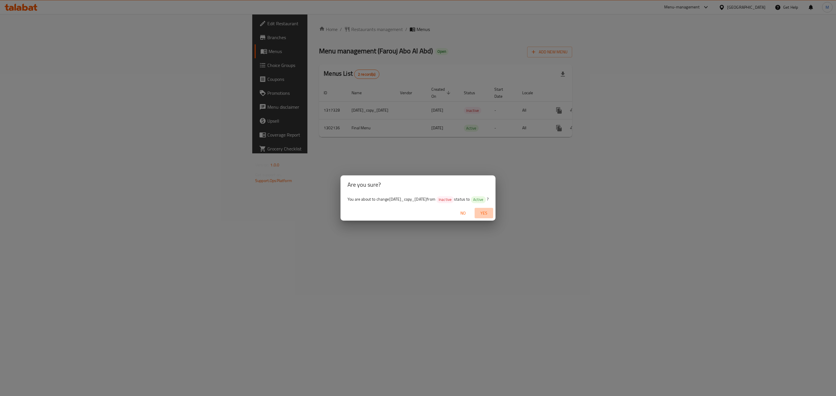
click at [489, 216] on span "Yes" at bounding box center [484, 213] width 14 height 7
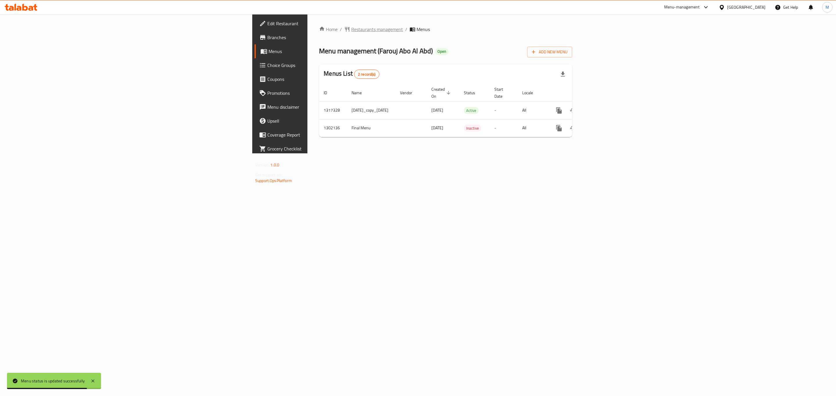
click at [351, 31] on span "Restaurants management" at bounding box center [377, 29] width 52 height 7
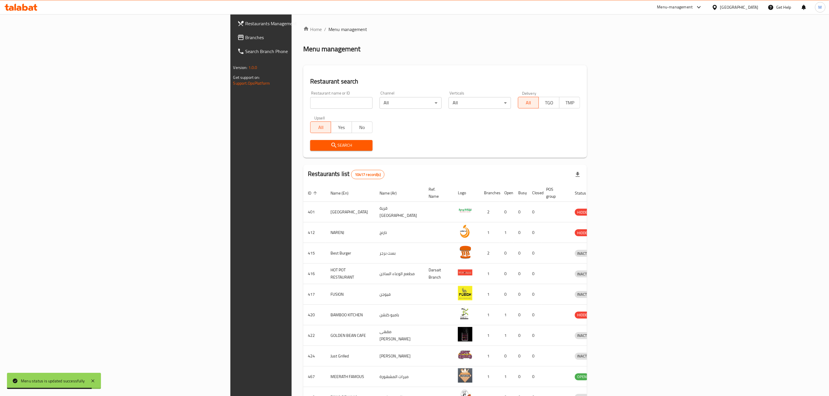
drag, startPoint x: 239, startPoint y: 118, endPoint x: 242, endPoint y: 103, distance: 14.9
click at [307, 113] on div "Upsell All Yes No" at bounding box center [341, 124] width 69 height 24
click at [310, 103] on input "search" at bounding box center [341, 103] width 62 height 12
type input "v"
paste input "706264"
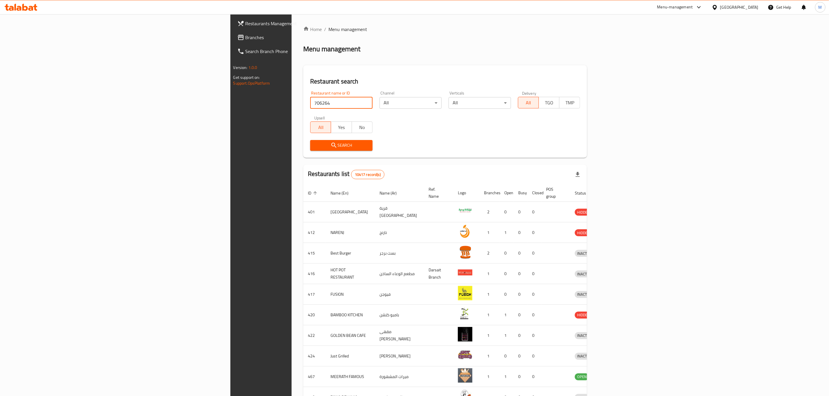
type input "706264"
click button "Search" at bounding box center [341, 145] width 62 height 11
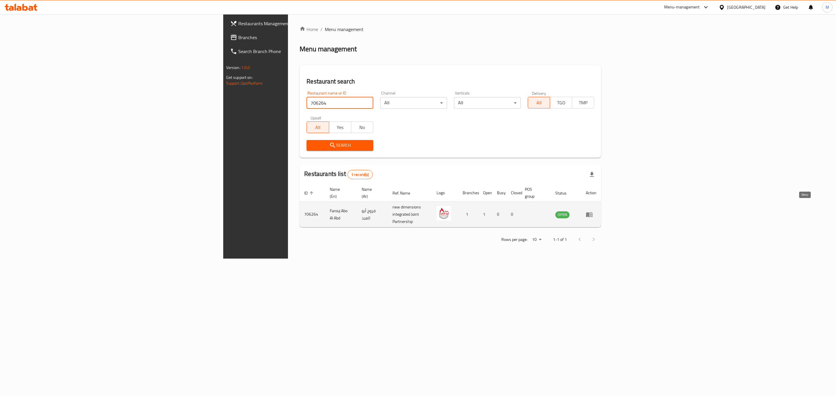
click at [592, 212] on icon "enhanced table" at bounding box center [589, 214] width 6 height 5
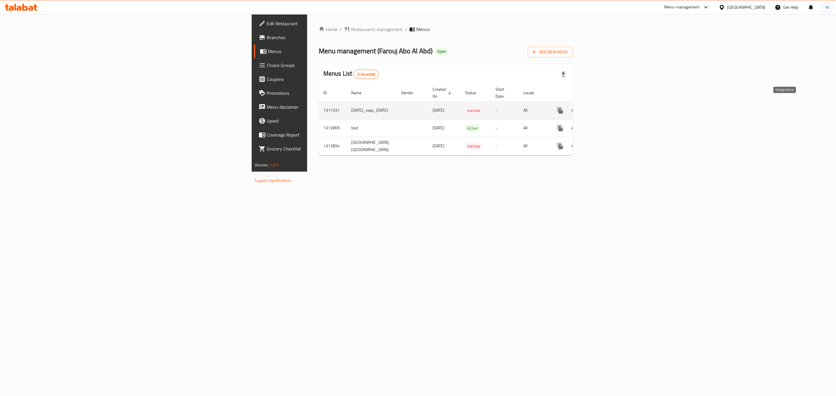
click at [581, 109] on button "enhanced table" at bounding box center [574, 111] width 14 height 14
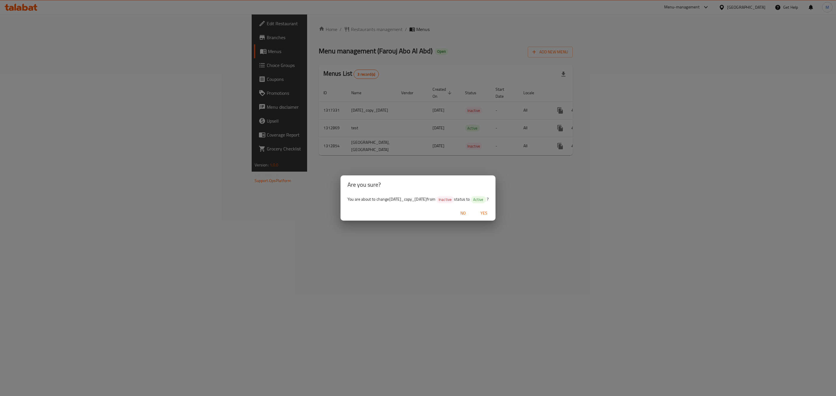
click at [489, 217] on span "Yes" at bounding box center [484, 213] width 14 height 7
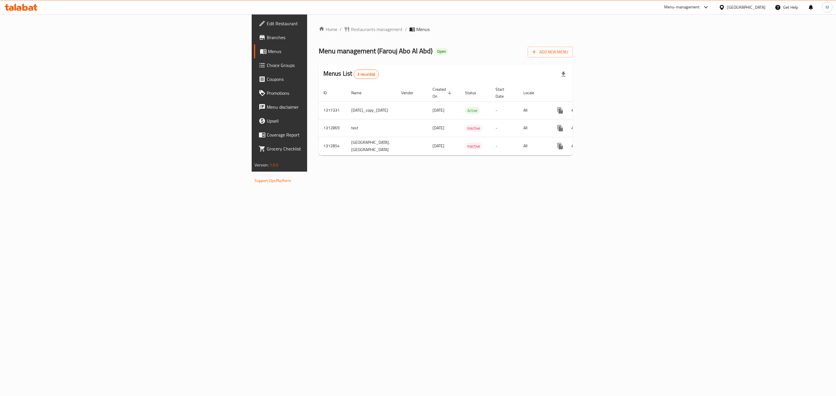
click at [727, 5] on div at bounding box center [722, 7] width 8 height 6
click at [705, 147] on div "United Arab Emirates" at bounding box center [702, 151] width 48 height 13
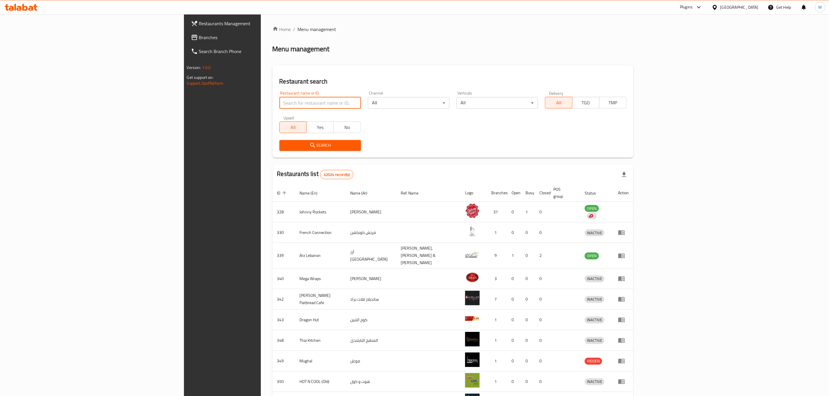
click at [279, 100] on input "search" at bounding box center [320, 103] width 82 height 12
paste input "Pizza Lord"
type input "Pizza Lord"
click button "Search" at bounding box center [320, 145] width 82 height 11
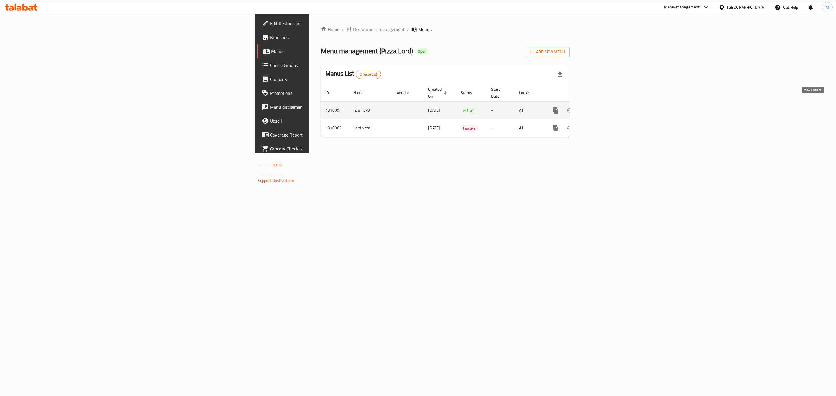
click at [601, 107] on icon "enhanced table" at bounding box center [597, 110] width 7 height 7
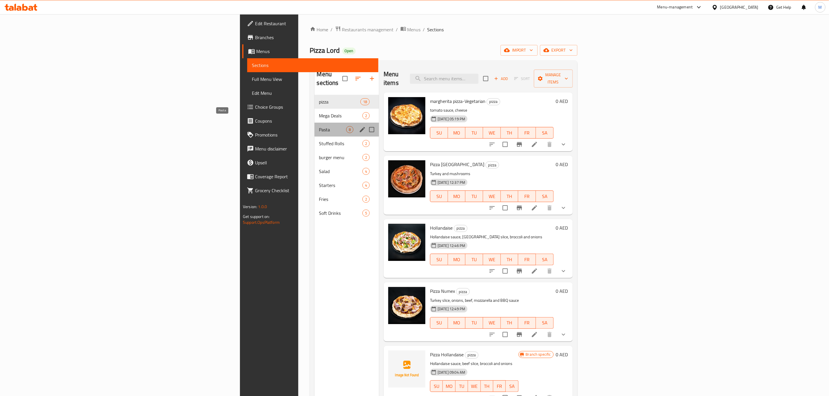
click at [319, 126] on span "Pasta" at bounding box center [332, 129] width 27 height 7
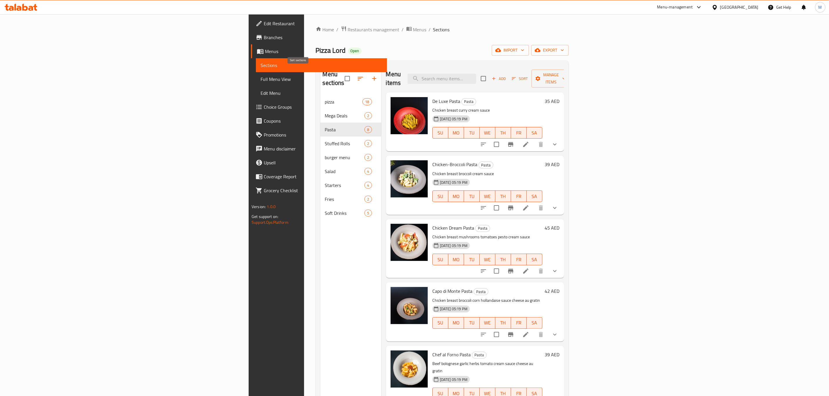
click at [357, 77] on icon "button" at bounding box center [360, 78] width 7 height 7
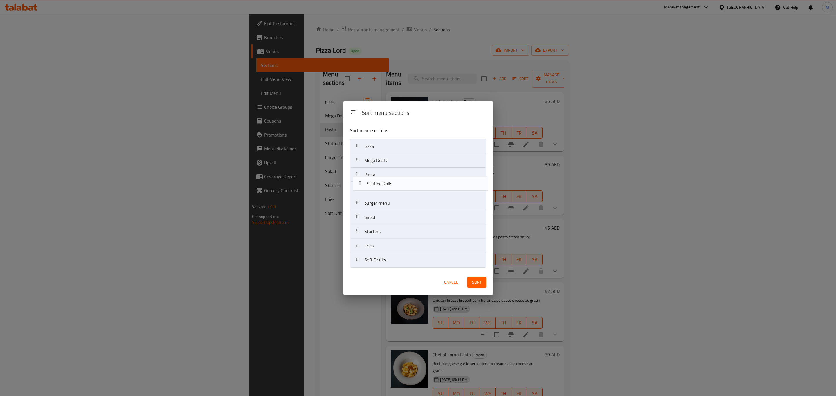
drag, startPoint x: 391, startPoint y: 183, endPoint x: 393, endPoint y: 176, distance: 7.4
click at [393, 176] on nav "pizza Mega Deals Pasta Stuffed Rolls burger menu Salad Starters Fries Soft Drin…" at bounding box center [418, 203] width 136 height 129
click at [407, 151] on nav "pizza Mega Deals Pasta Stuffed Rolls burger menu Salad Starters Fries Soft Drin…" at bounding box center [418, 203] width 136 height 129
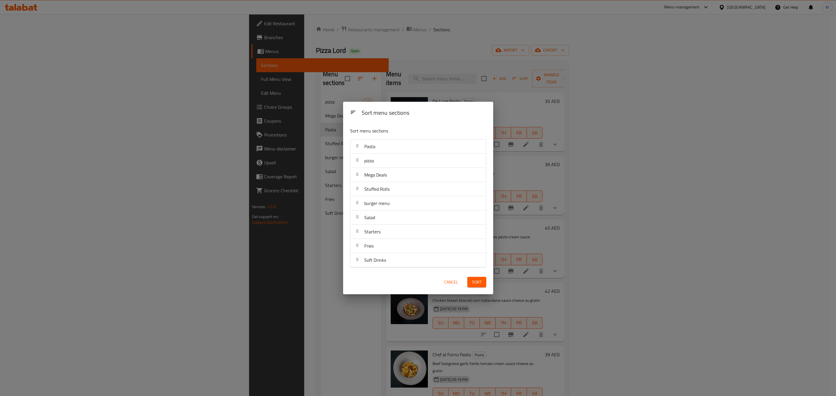
click at [480, 288] on button "Sort" at bounding box center [476, 282] width 19 height 11
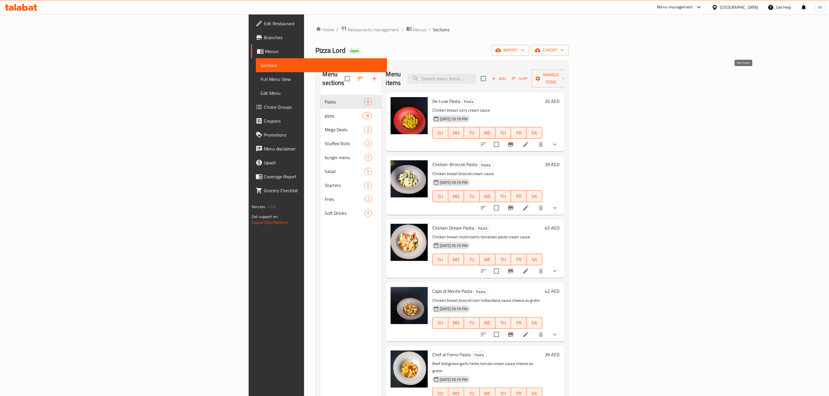
click at [529, 74] on button "Sort" at bounding box center [519, 78] width 19 height 9
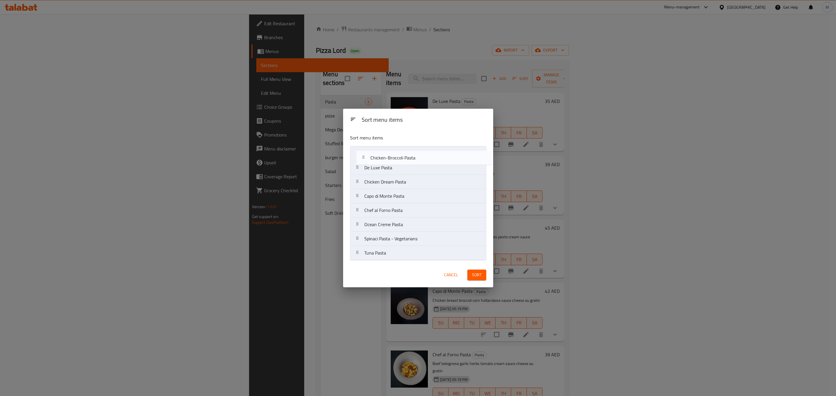
drag, startPoint x: 426, startPoint y: 168, endPoint x: 435, endPoint y: 154, distance: 16.7
click at [435, 154] on nav "De Luxe Pasta Chicken-Broccoli Pasta Chicken Dream Pasta Capo di Monte Pasta Ch…" at bounding box center [418, 203] width 136 height 114
click at [429, 170] on nav "Chicken-Broccoli Pasta De Luxe Pasta Chicken Dream Pasta Capo di Monte Pasta Ch…" at bounding box center [418, 203] width 136 height 114
drag, startPoint x: 419, startPoint y: 239, endPoint x: 421, endPoint y: 177, distance: 61.9
click at [421, 177] on nav "Chicken-Broccoli Pasta Chicken Dream Pasta De Luxe Pasta Capo di Monte Pasta Ch…" at bounding box center [418, 203] width 136 height 114
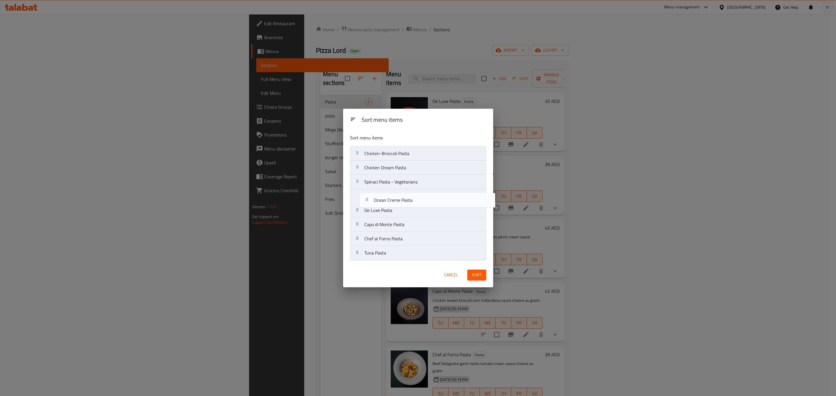
drag, startPoint x: 395, startPoint y: 240, endPoint x: 406, endPoint y: 199, distance: 42.9
click at [406, 199] on nav "Chicken-Broccoli Pasta Chicken Dream Pasta Spinaci Pasta - Vegetarians De Luxe …" at bounding box center [418, 203] width 136 height 114
drag, startPoint x: 403, startPoint y: 255, endPoint x: 409, endPoint y: 212, distance: 44.2
click at [409, 212] on nav "Chicken-Broccoli Pasta Chicken Dream Pasta Spinaci Pasta - Vegetarians Ocean Cr…" at bounding box center [418, 203] width 136 height 114
drag, startPoint x: 410, startPoint y: 242, endPoint x: 412, endPoint y: 227, distance: 14.9
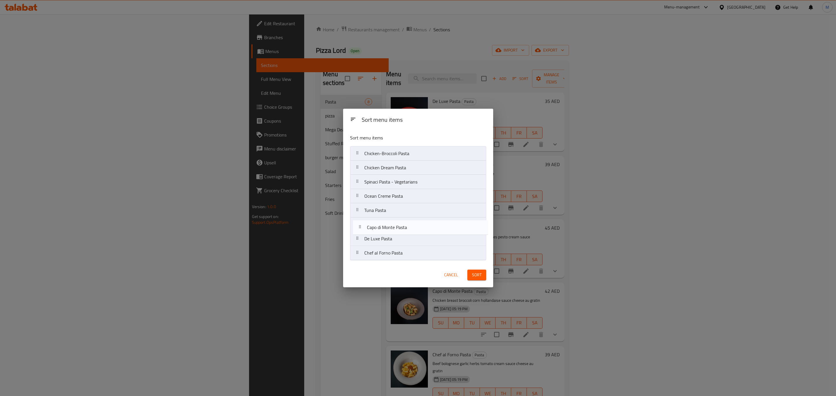
click at [412, 227] on nav "Chicken-Broccoli Pasta Chicken Dream Pasta Spinaci Pasta - Vegetarians Ocean Cr…" at bounding box center [418, 203] width 136 height 114
drag, startPoint x: 416, startPoint y: 255, endPoint x: 418, endPoint y: 245, distance: 10.6
click at [418, 245] on nav "Chicken-Broccoli Pasta Chicken Dream Pasta Spinaci Pasta - Vegetarians Ocean Cr…" at bounding box center [418, 203] width 136 height 114
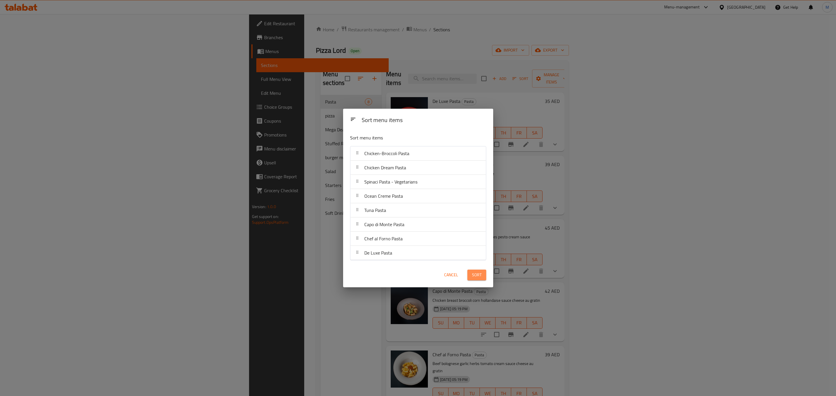
click at [474, 274] on span "Sort" at bounding box center [477, 275] width 10 height 7
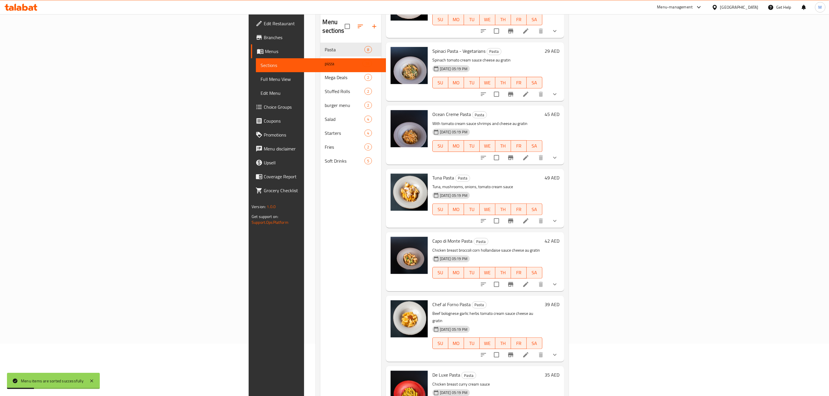
scroll to position [81, 0]
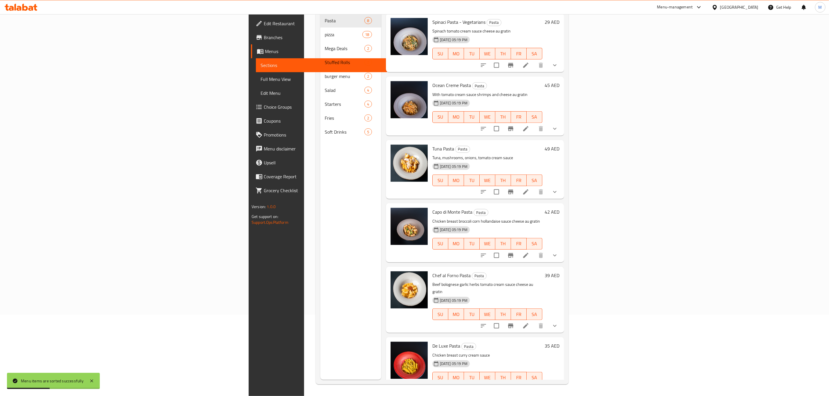
click at [569, 381] on div "Menu sections Pasta 8 pizza 18 Mega Deals 2 Stuffed Rolls 2 burger menu 2 Salad…" at bounding box center [442, 182] width 253 height 406
click at [529, 386] on icon at bounding box center [525, 389] width 7 height 7
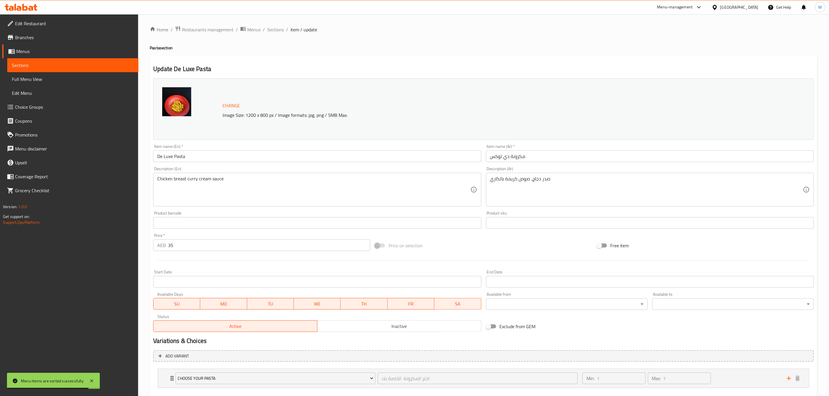
click at [165, 158] on input "De Luxe Pasta" at bounding box center [317, 157] width 328 height 12
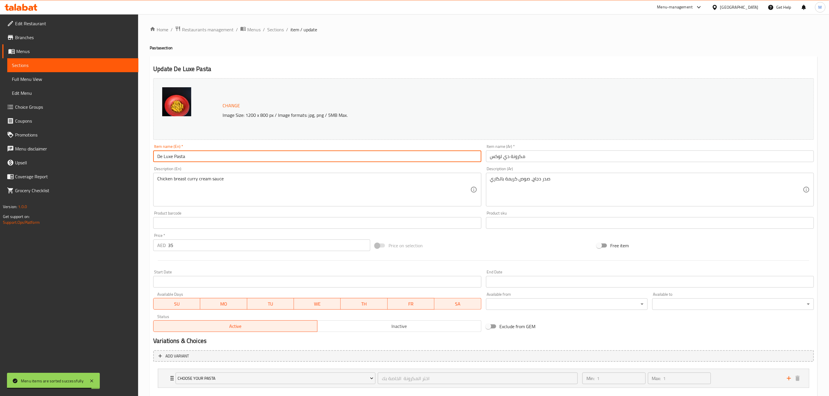
click at [165, 158] on input "De Luxe Pasta" at bounding box center [317, 157] width 328 height 12
type input "Delhi Pasta"
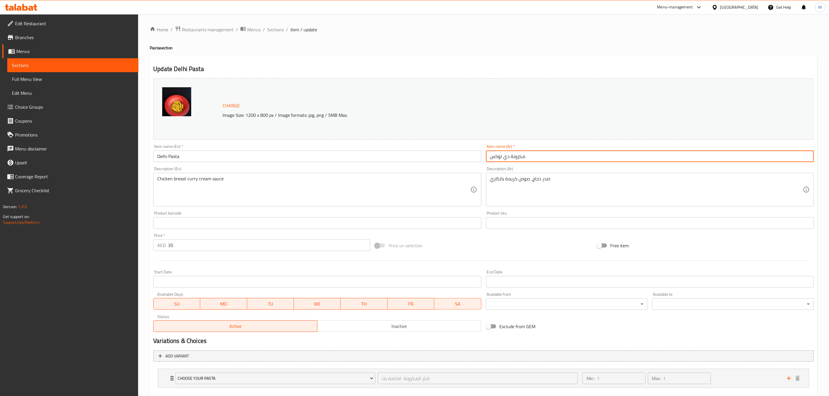
drag, startPoint x: 503, startPoint y: 156, endPoint x: 488, endPoint y: 155, distance: 15.7
click at [488, 155] on input "مكرونة دي لوكس" at bounding box center [650, 157] width 328 height 12
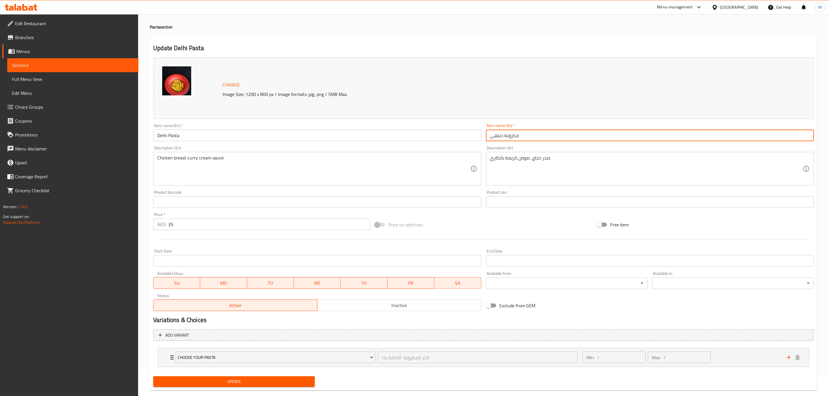
scroll to position [32, 0]
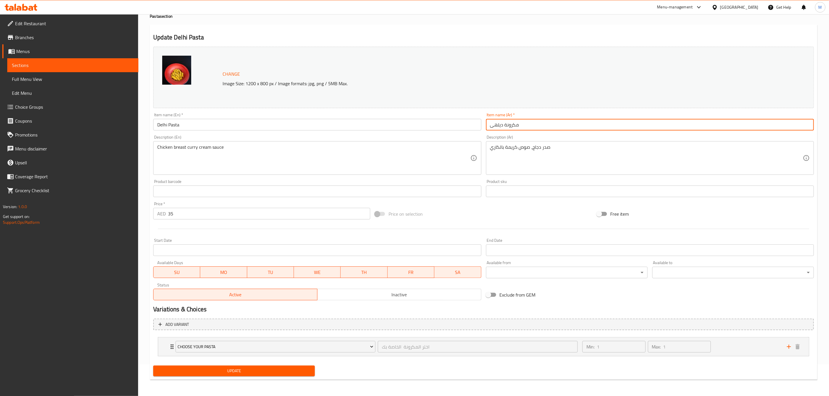
type input "مكرونة ديلهى"
click at [239, 382] on div "Home / Restaurants management / Menus / Sections / item / update Pasta section …" at bounding box center [484, 189] width 668 height 391
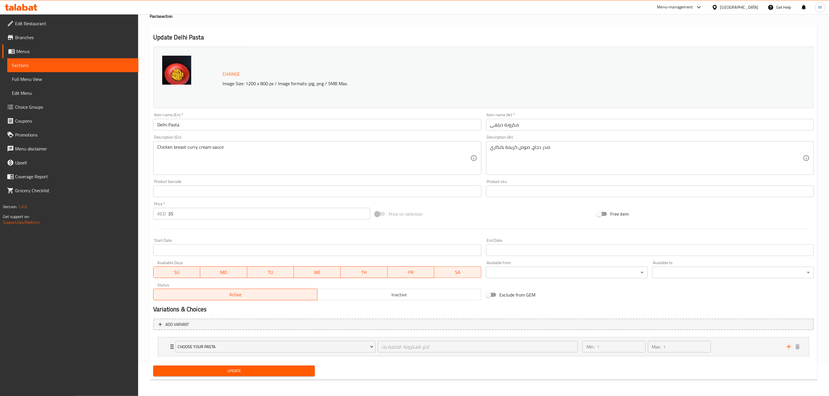
click at [241, 378] on div "Update" at bounding box center [234, 371] width 166 height 15
click at [241, 368] on span "Update" at bounding box center [234, 371] width 152 height 7
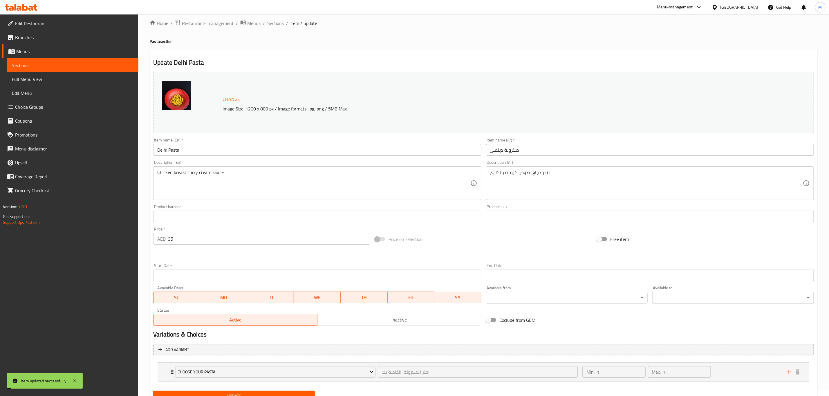
scroll to position [0, 0]
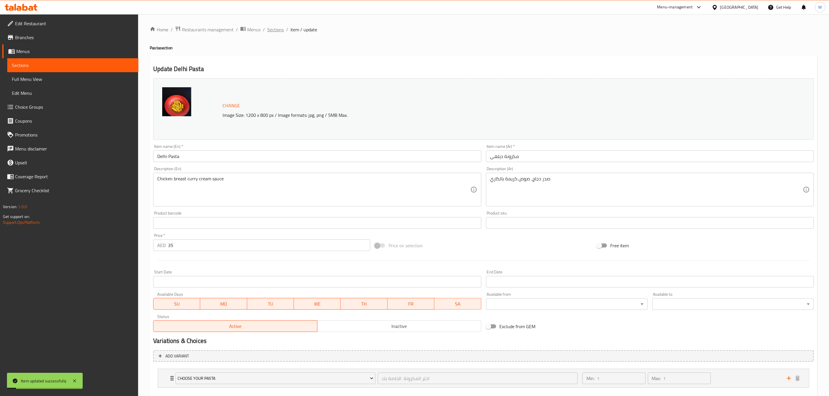
click at [273, 30] on span "Sections" at bounding box center [275, 29] width 17 height 7
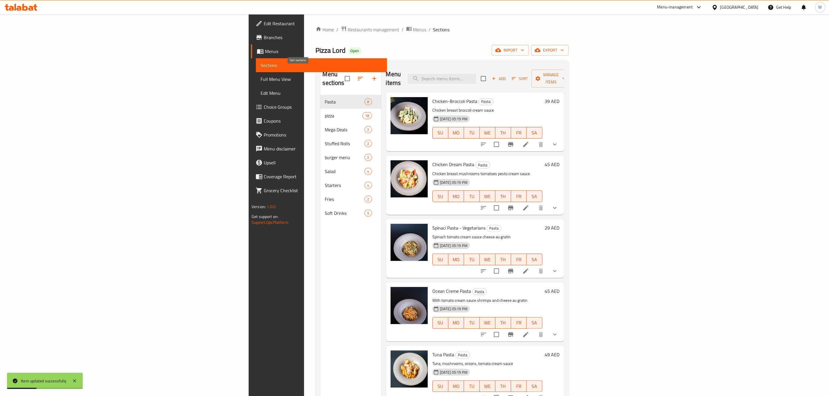
click at [357, 76] on icon "button" at bounding box center [360, 78] width 7 height 7
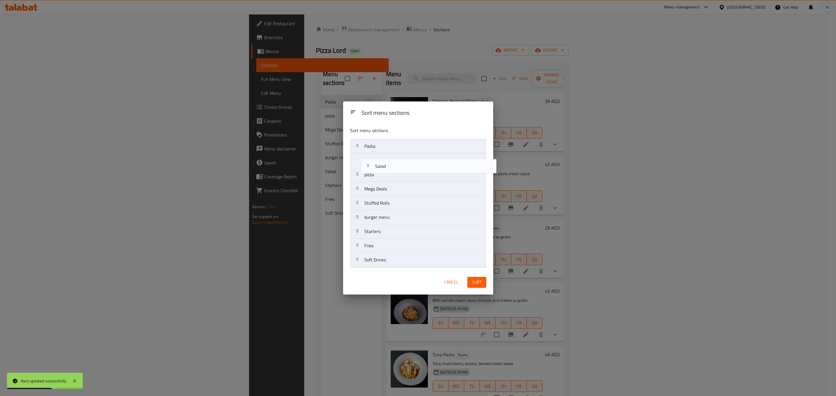
drag, startPoint x: 391, startPoint y: 221, endPoint x: 402, endPoint y: 167, distance: 55.3
click at [402, 167] on nav "Pasta pizza Mega Deals Stuffed Rolls burger menu Salad Starters Fries Soft Drin…" at bounding box center [418, 203] width 136 height 129
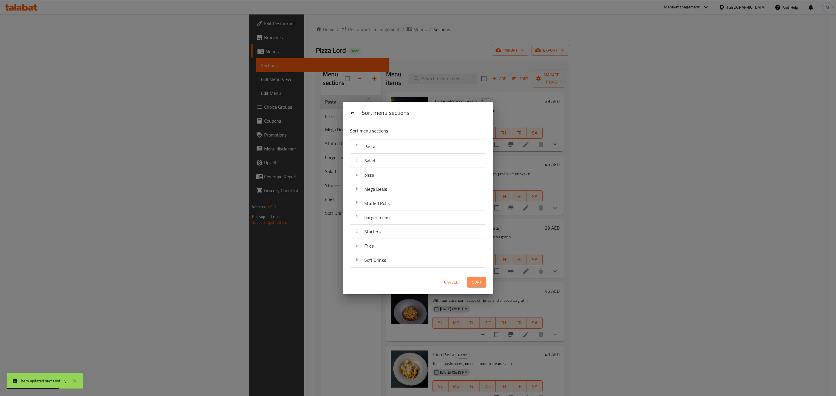
click at [470, 285] on button "Sort" at bounding box center [476, 282] width 19 height 11
